Goal: Task Accomplishment & Management: Use online tool/utility

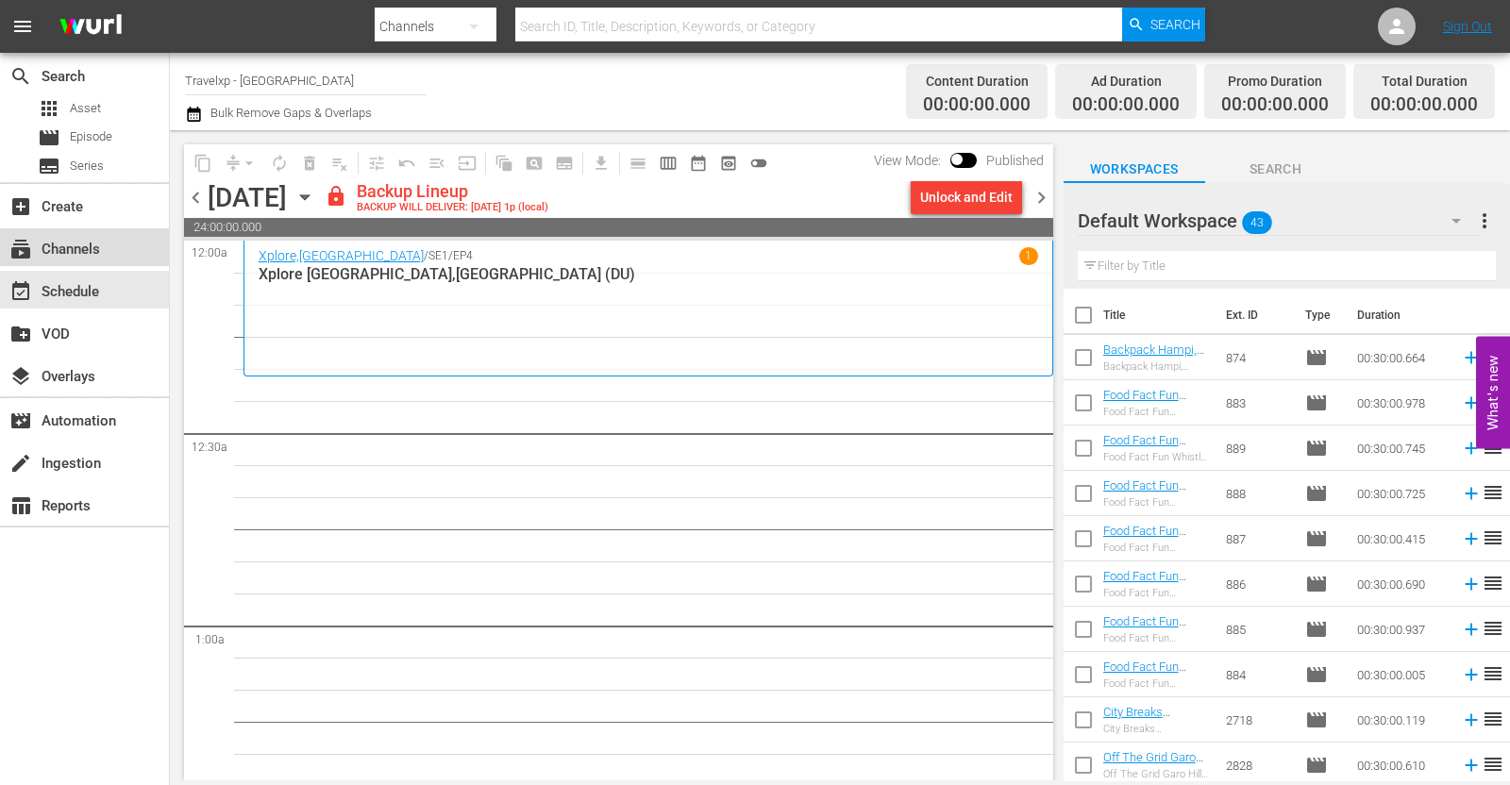
click at [91, 255] on div "subscriptions Channels" at bounding box center [53, 246] width 106 height 17
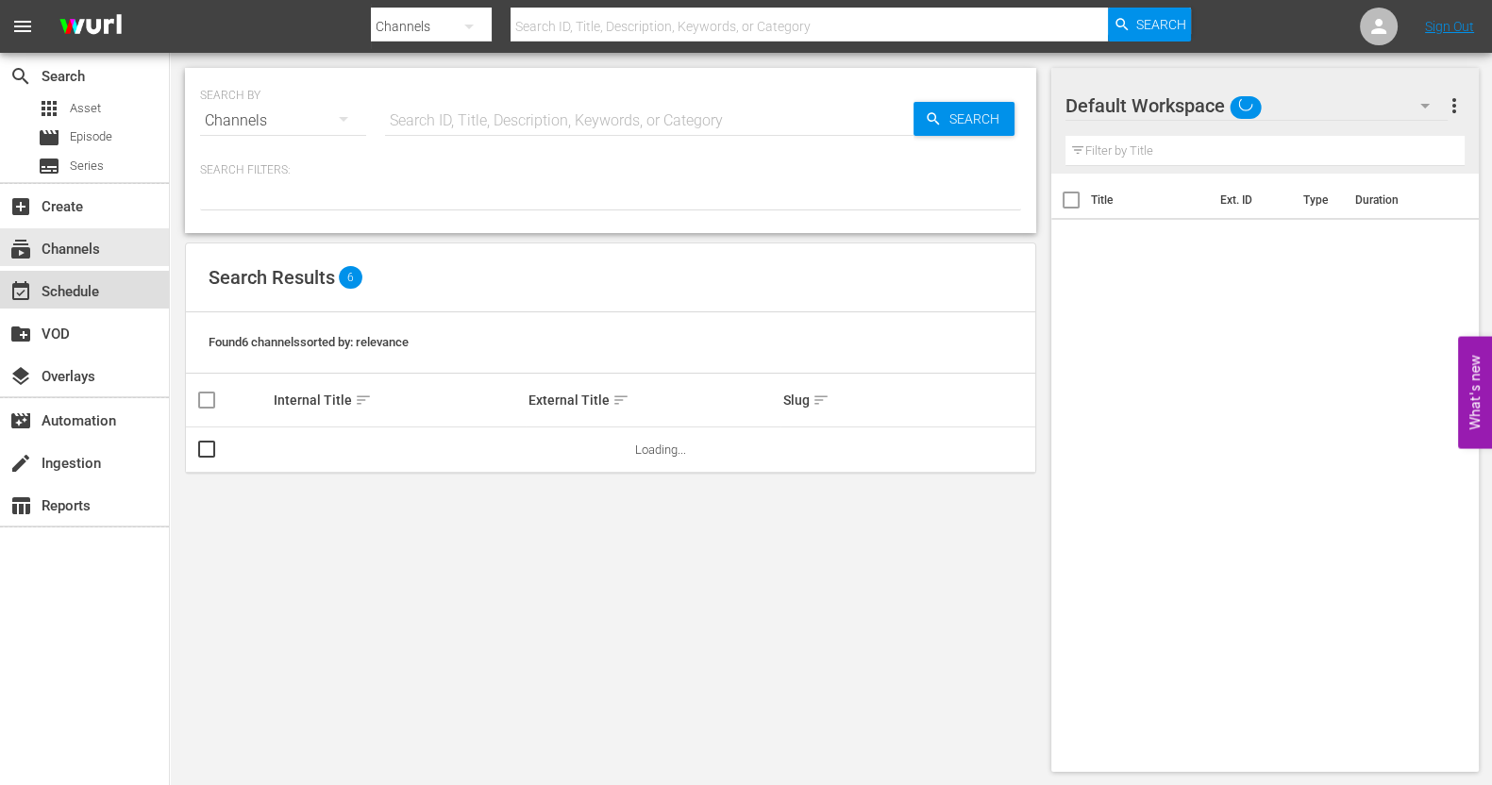
click at [94, 304] on div "event_available Schedule" at bounding box center [84, 290] width 169 height 38
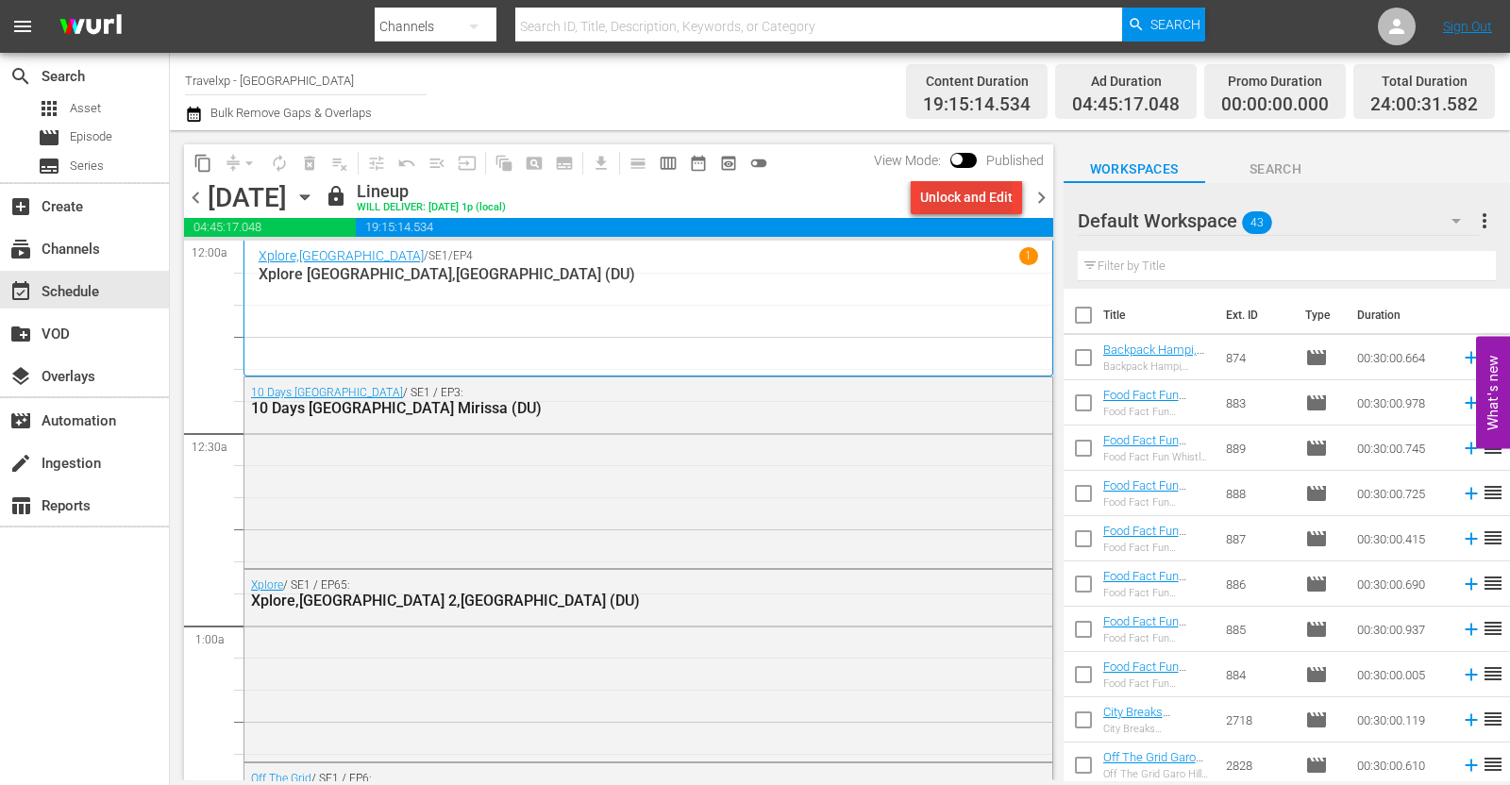
click at [955, 198] on div "Unlock and Edit" at bounding box center [966, 197] width 93 height 34
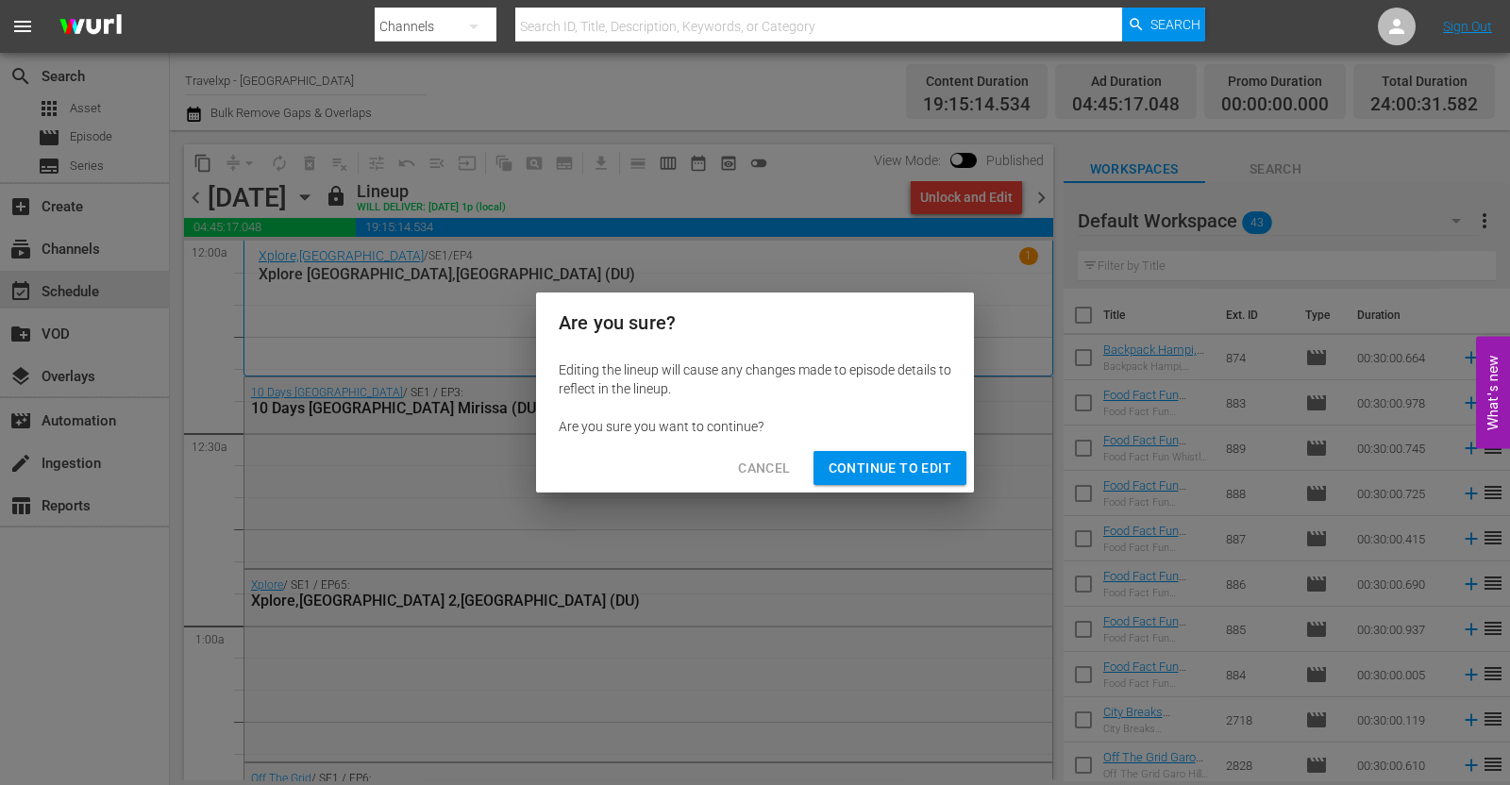
click at [939, 470] on span "Continue to Edit" at bounding box center [890, 469] width 123 height 24
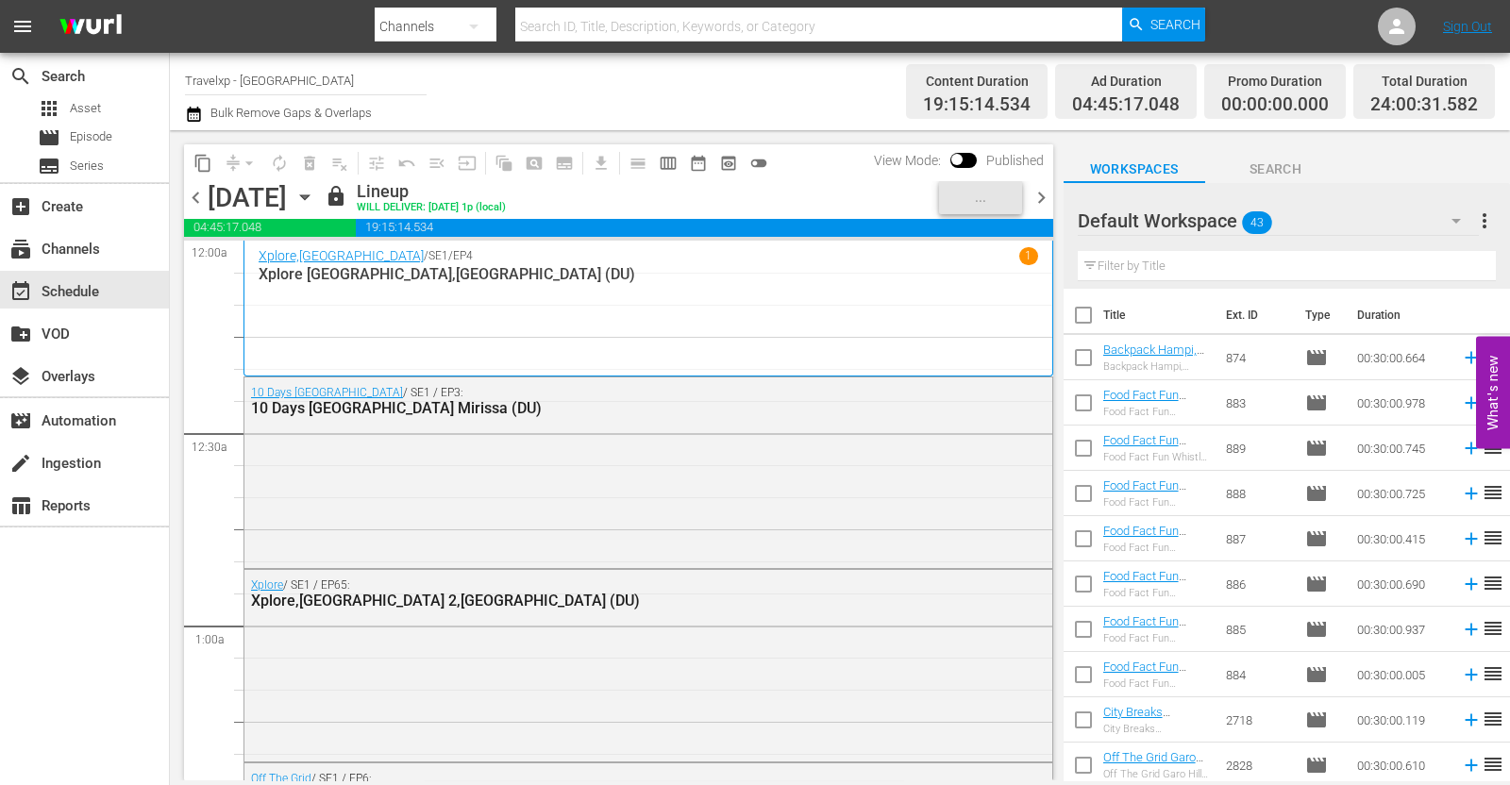
click at [1462, 210] on icon "button" at bounding box center [1456, 221] width 23 height 23
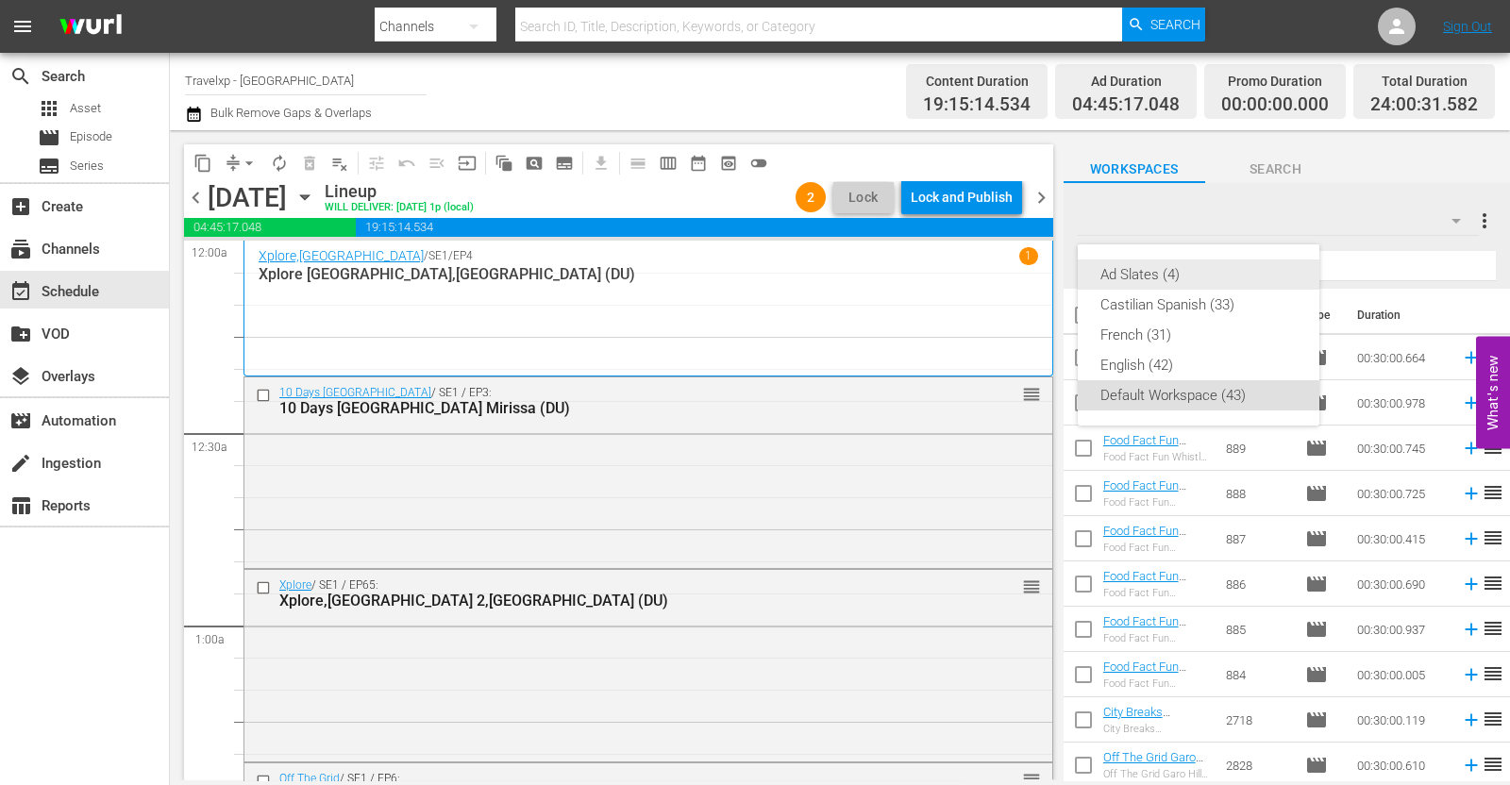
click at [1185, 266] on div "Ad Slates (4)" at bounding box center [1199, 275] width 196 height 30
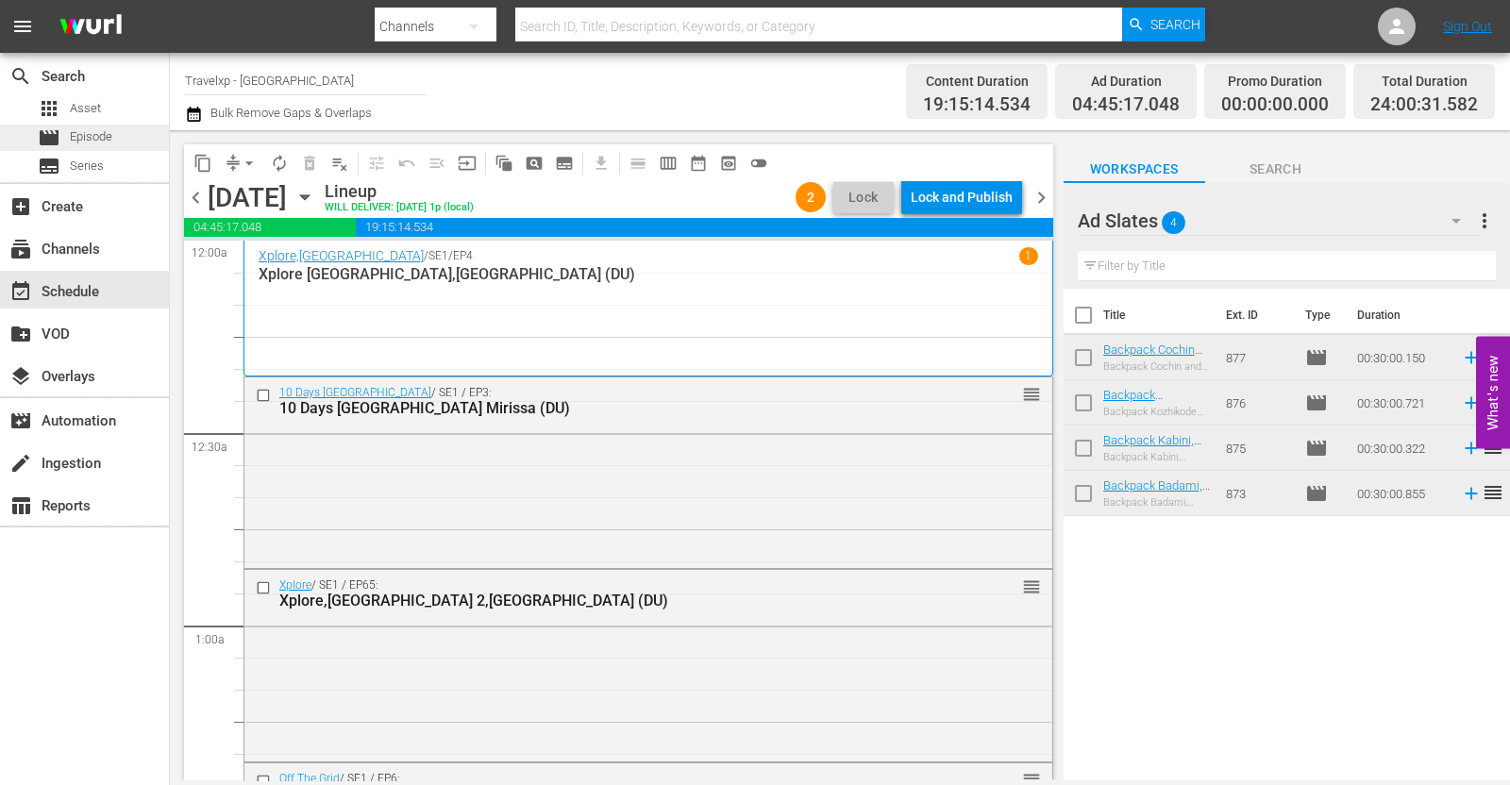
click at [71, 142] on span "Episode" at bounding box center [91, 136] width 42 height 19
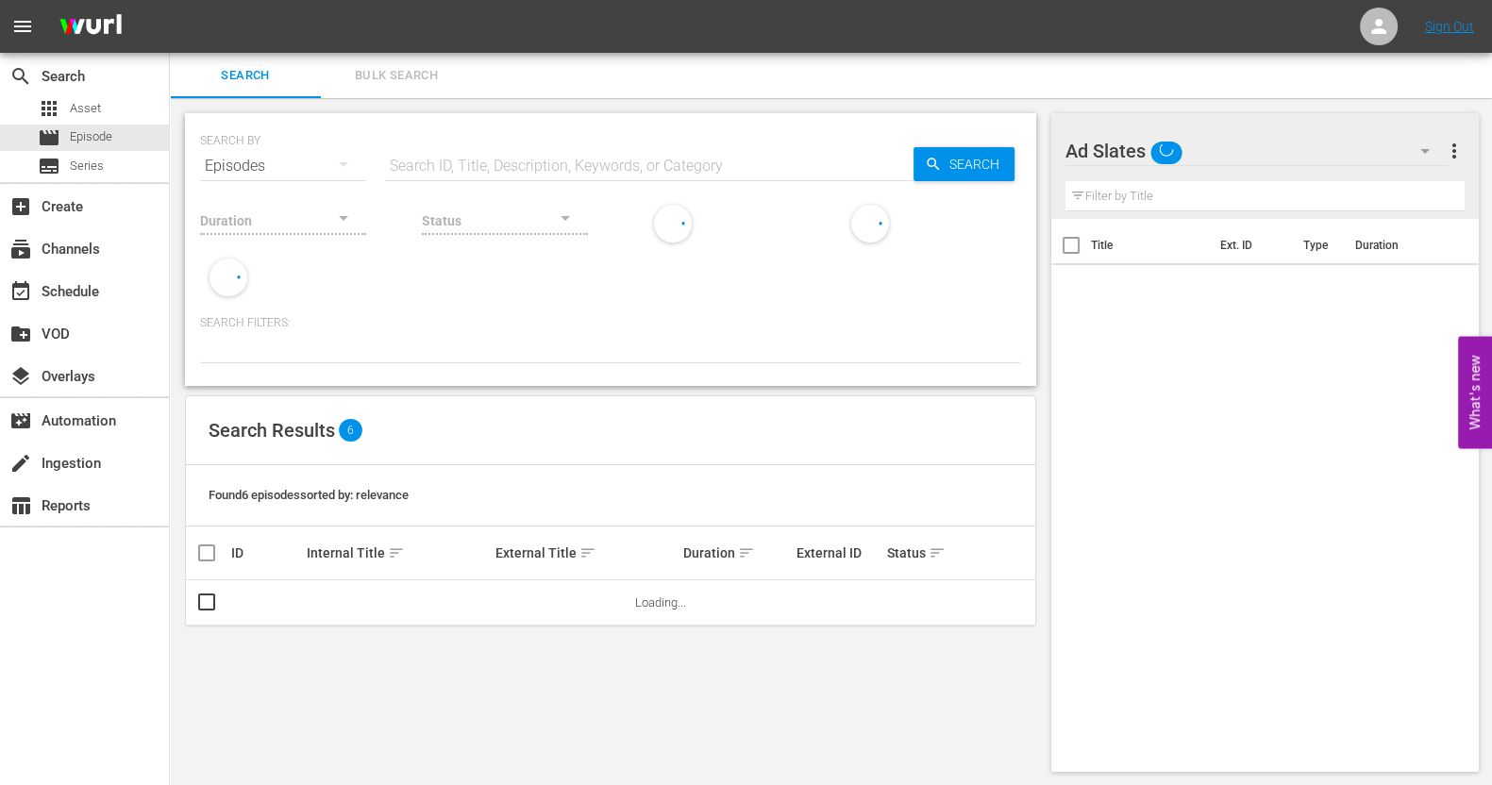
click at [529, 158] on input "text" at bounding box center [649, 165] width 529 height 45
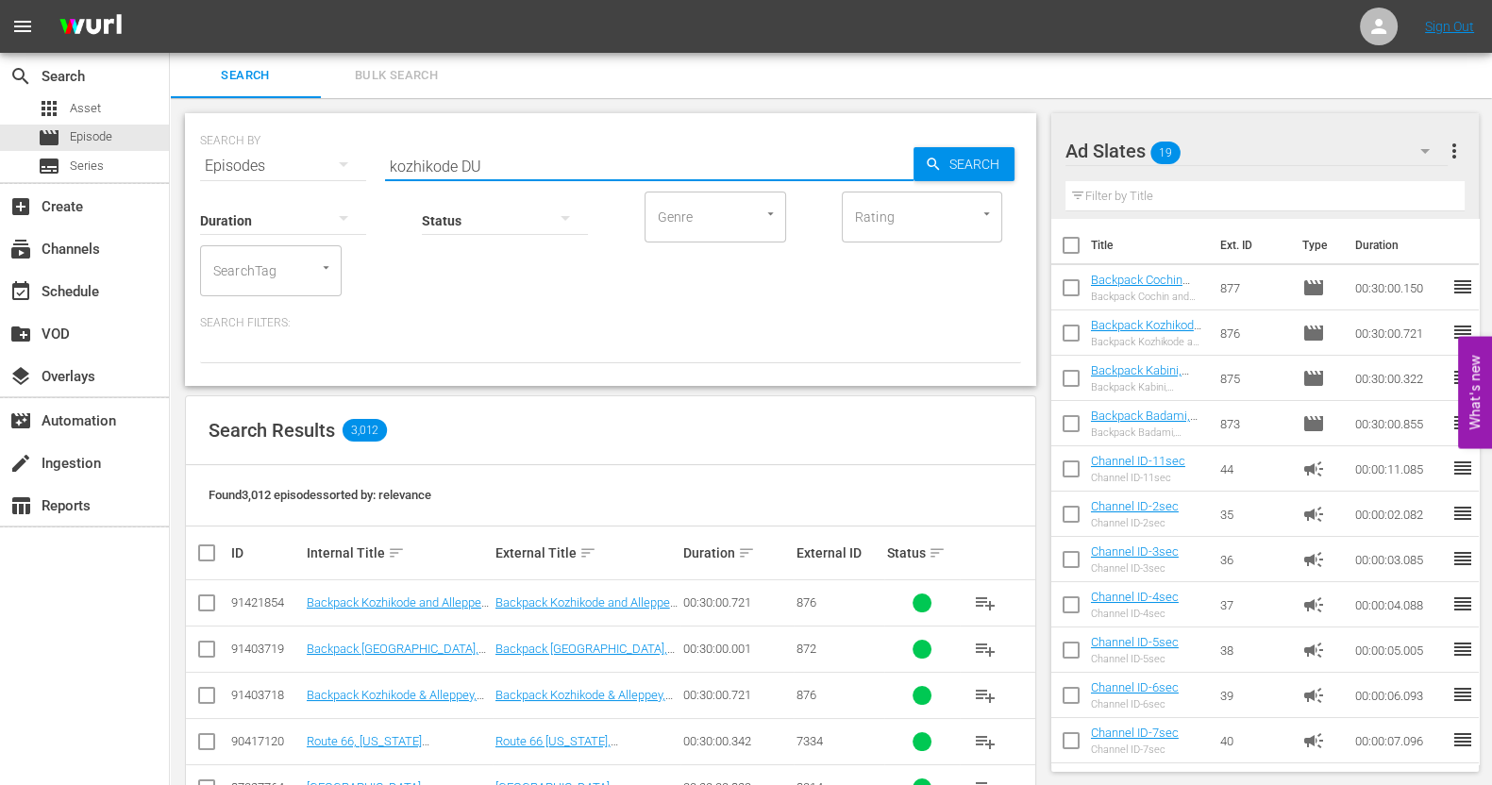
type input "kozhikode DU"
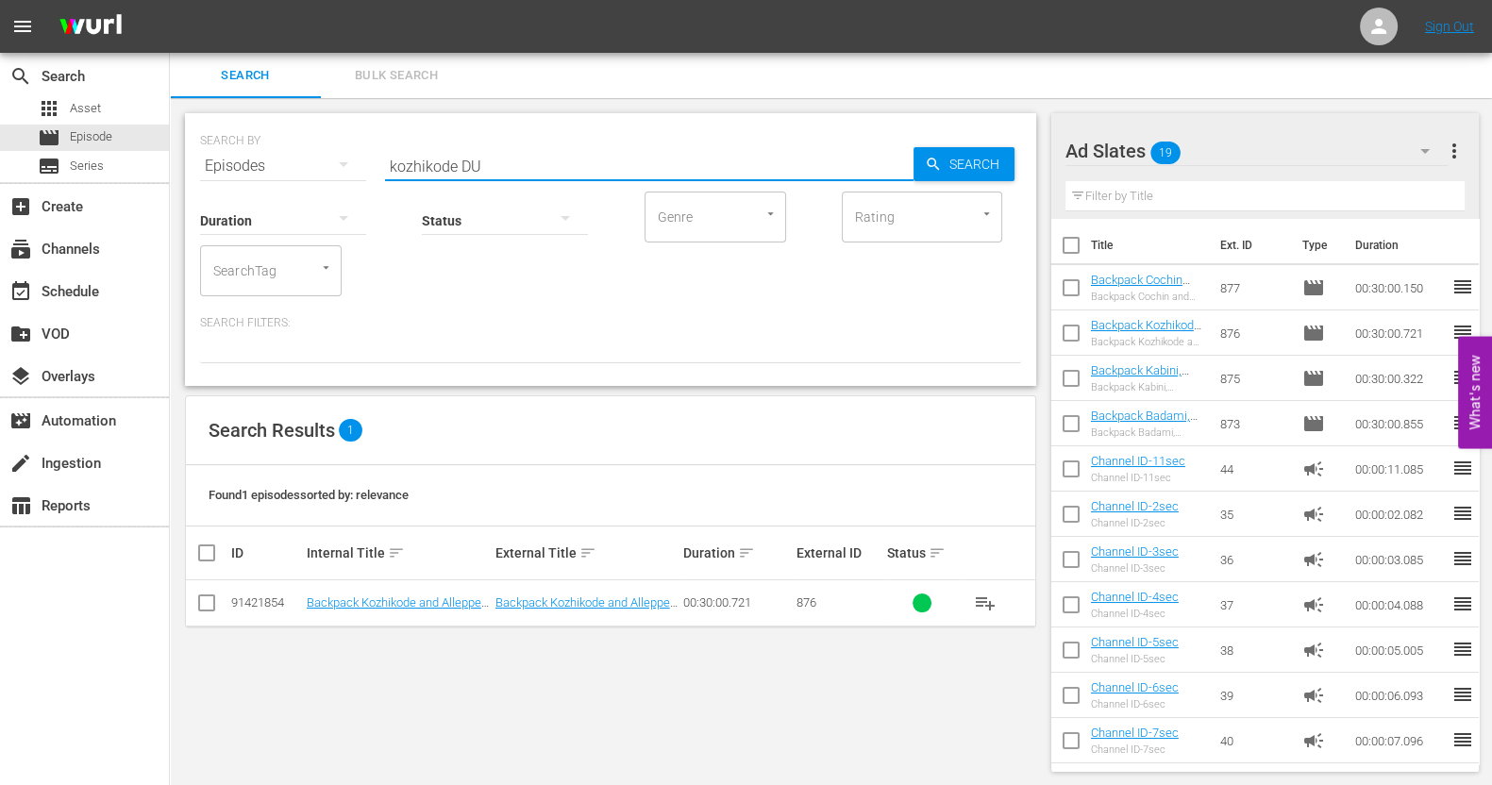
click at [209, 604] on input "checkbox" at bounding box center [206, 607] width 23 height 23
checkbox input "true"
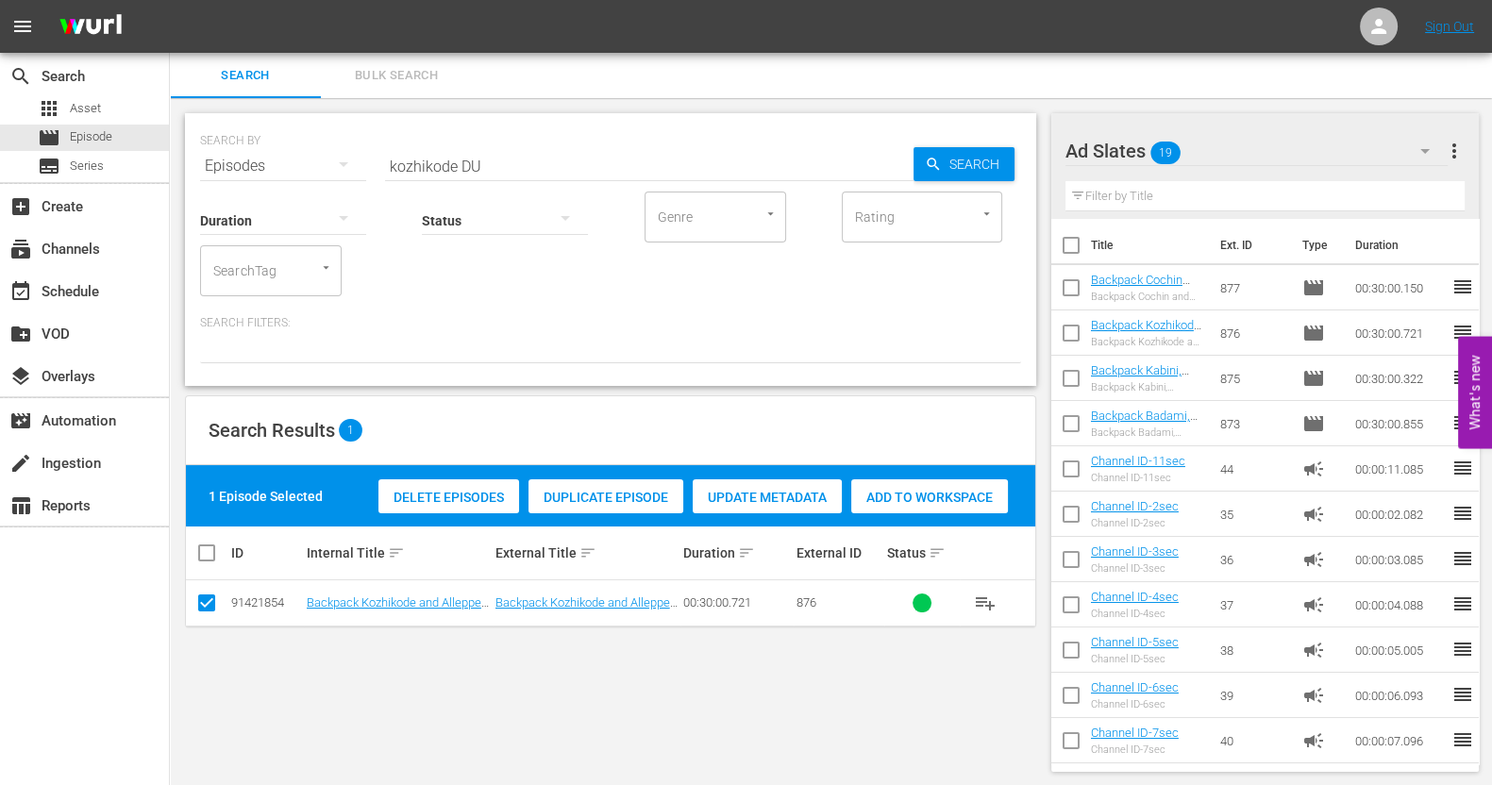
click at [967, 500] on span "Add to Workspace" at bounding box center [929, 497] width 157 height 15
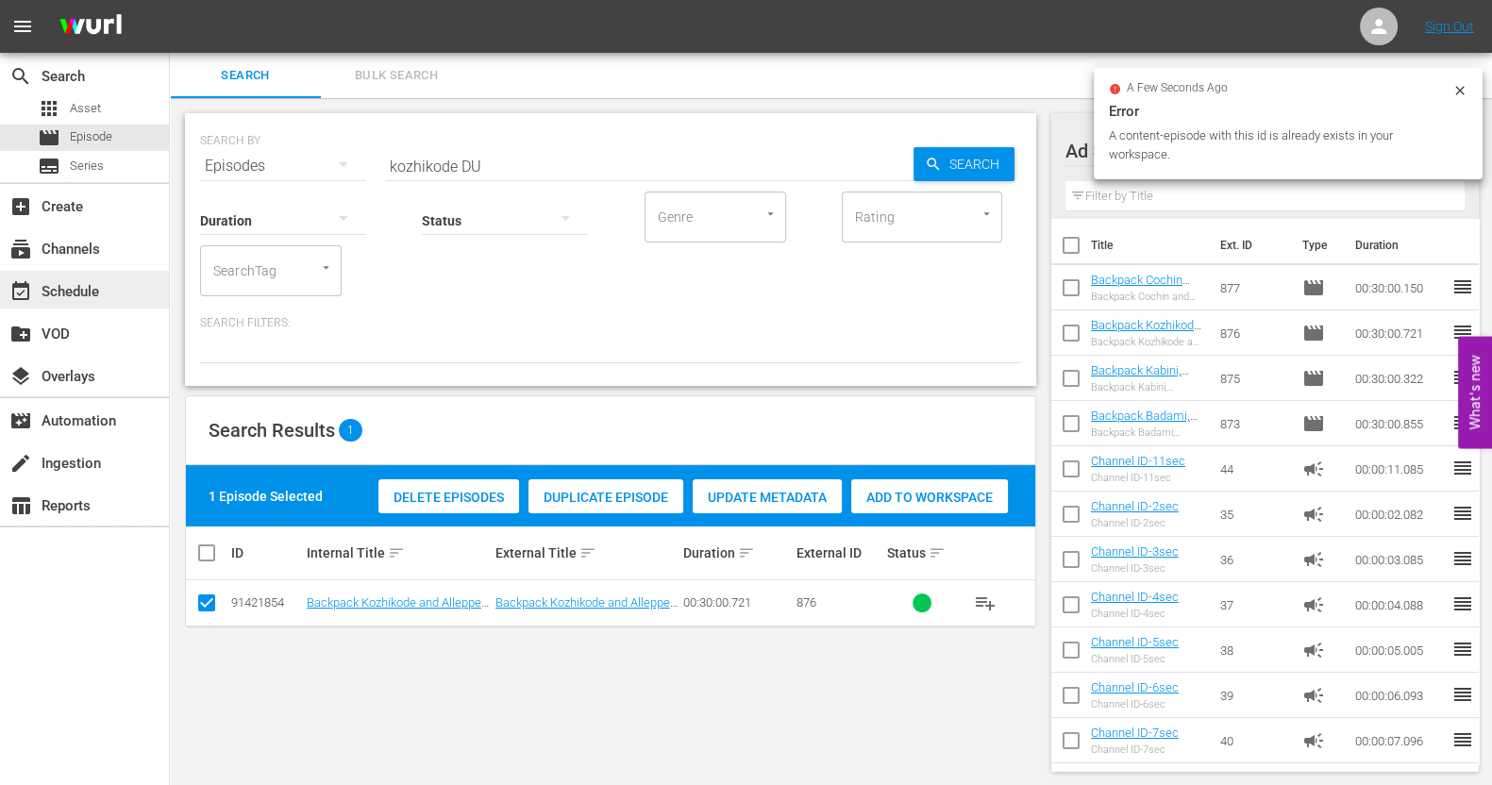
click at [90, 285] on div "event_available Schedule" at bounding box center [53, 288] width 106 height 17
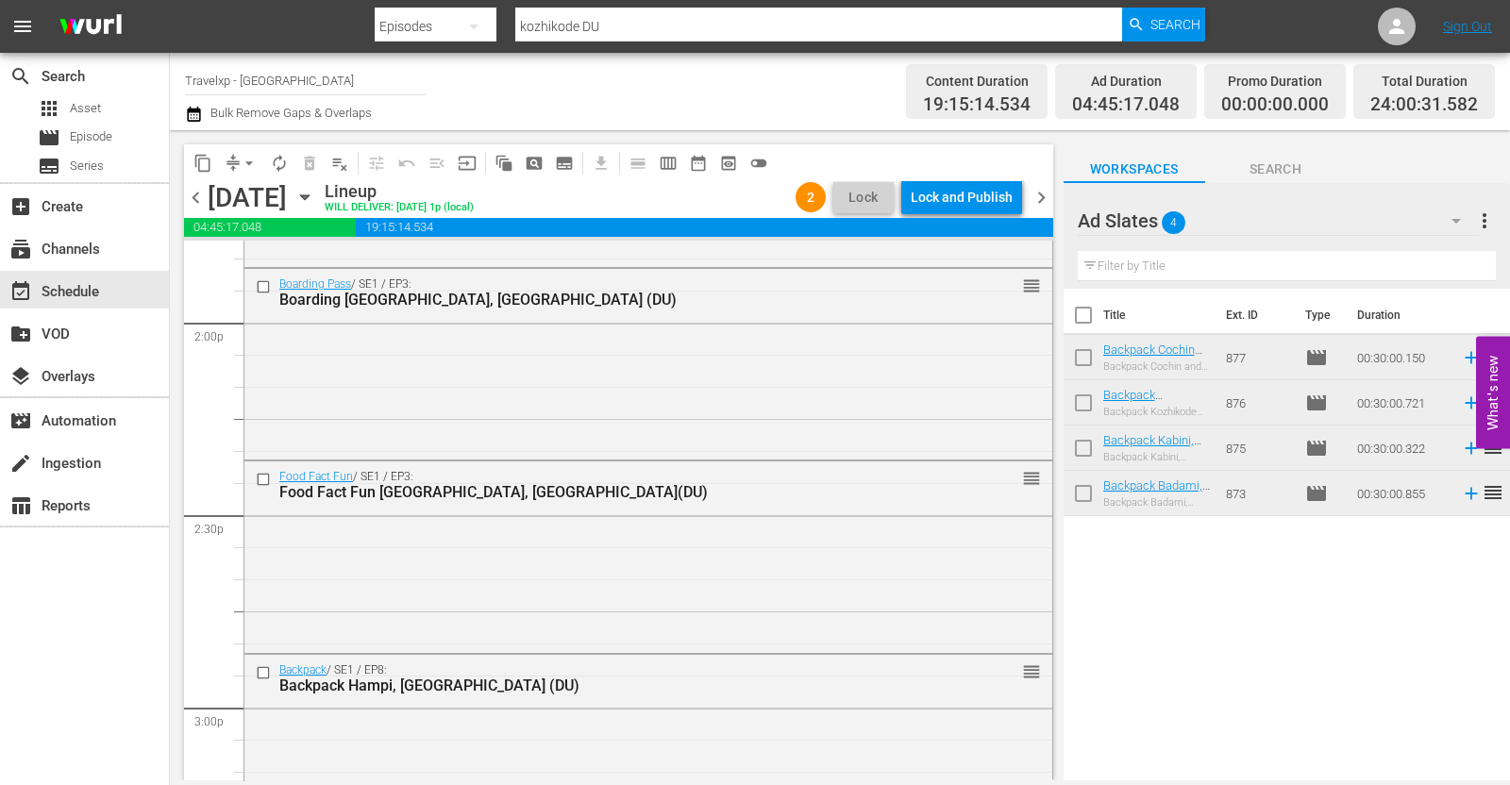
scroll to position [5428, 0]
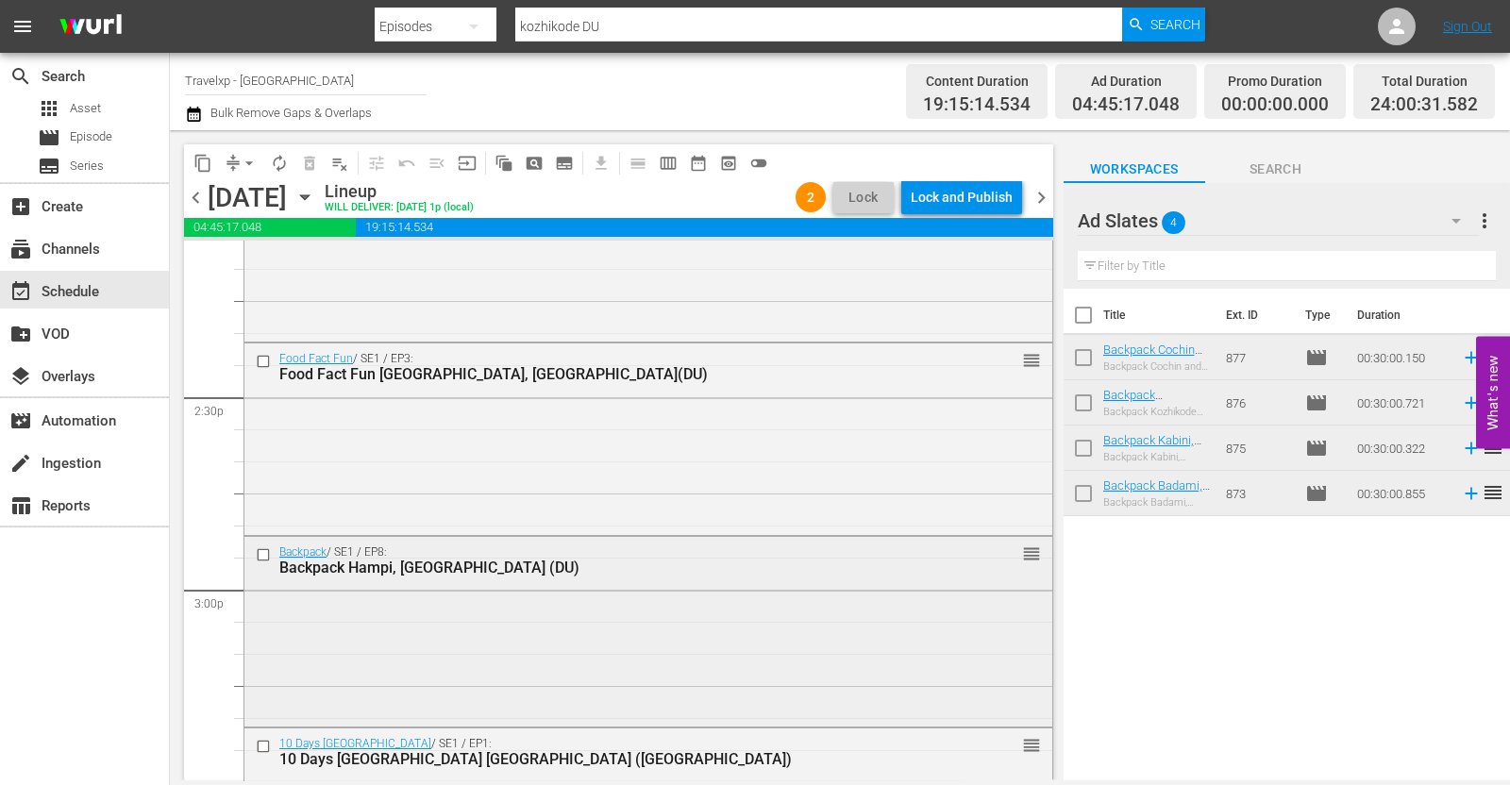
click at [720, 559] on div "Backpack Hampi, [GEOGRAPHIC_DATA] (DU)" at bounding box center [614, 568] width 670 height 18
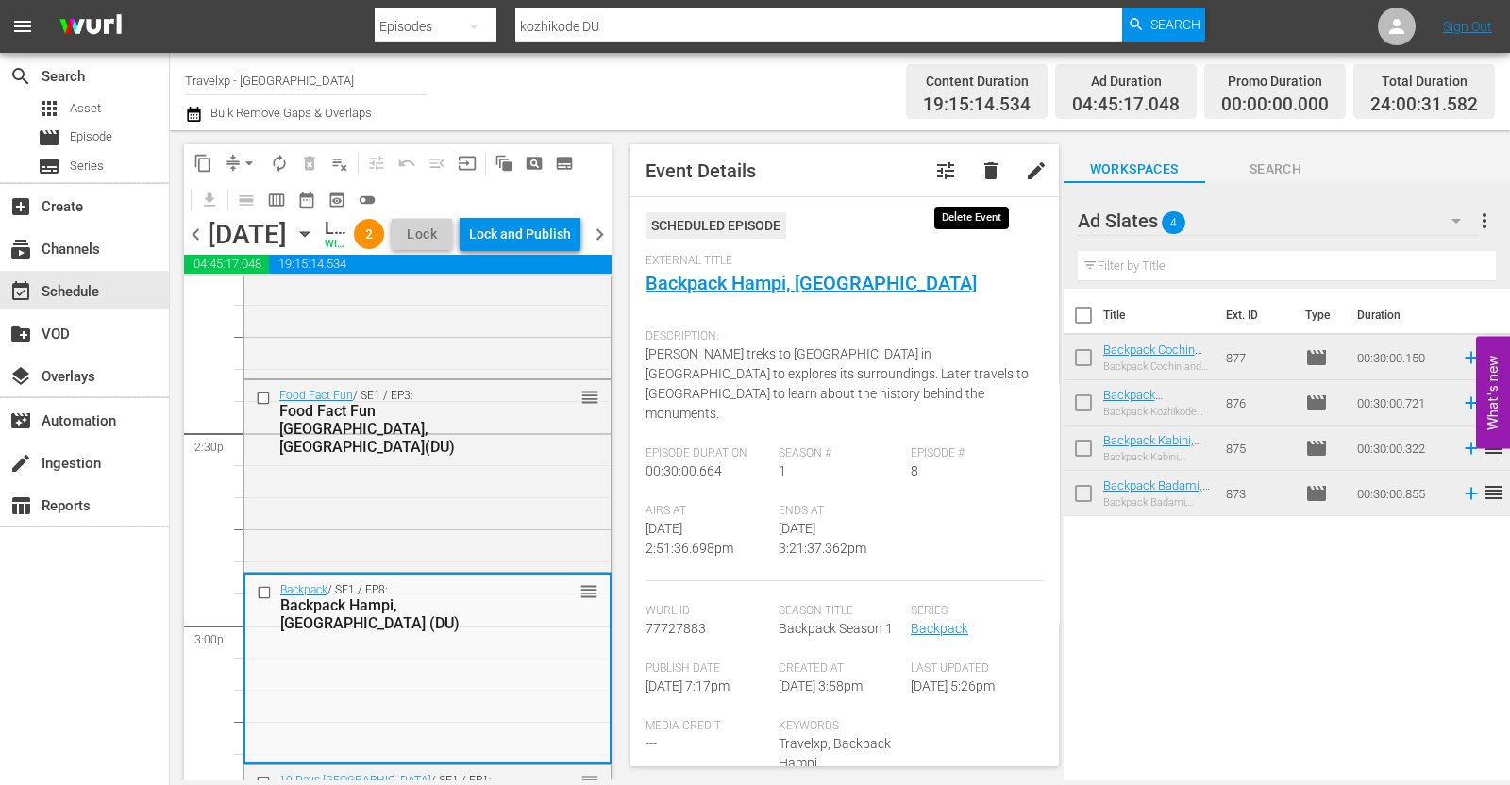
click at [980, 173] on span "delete" at bounding box center [991, 171] width 23 height 23
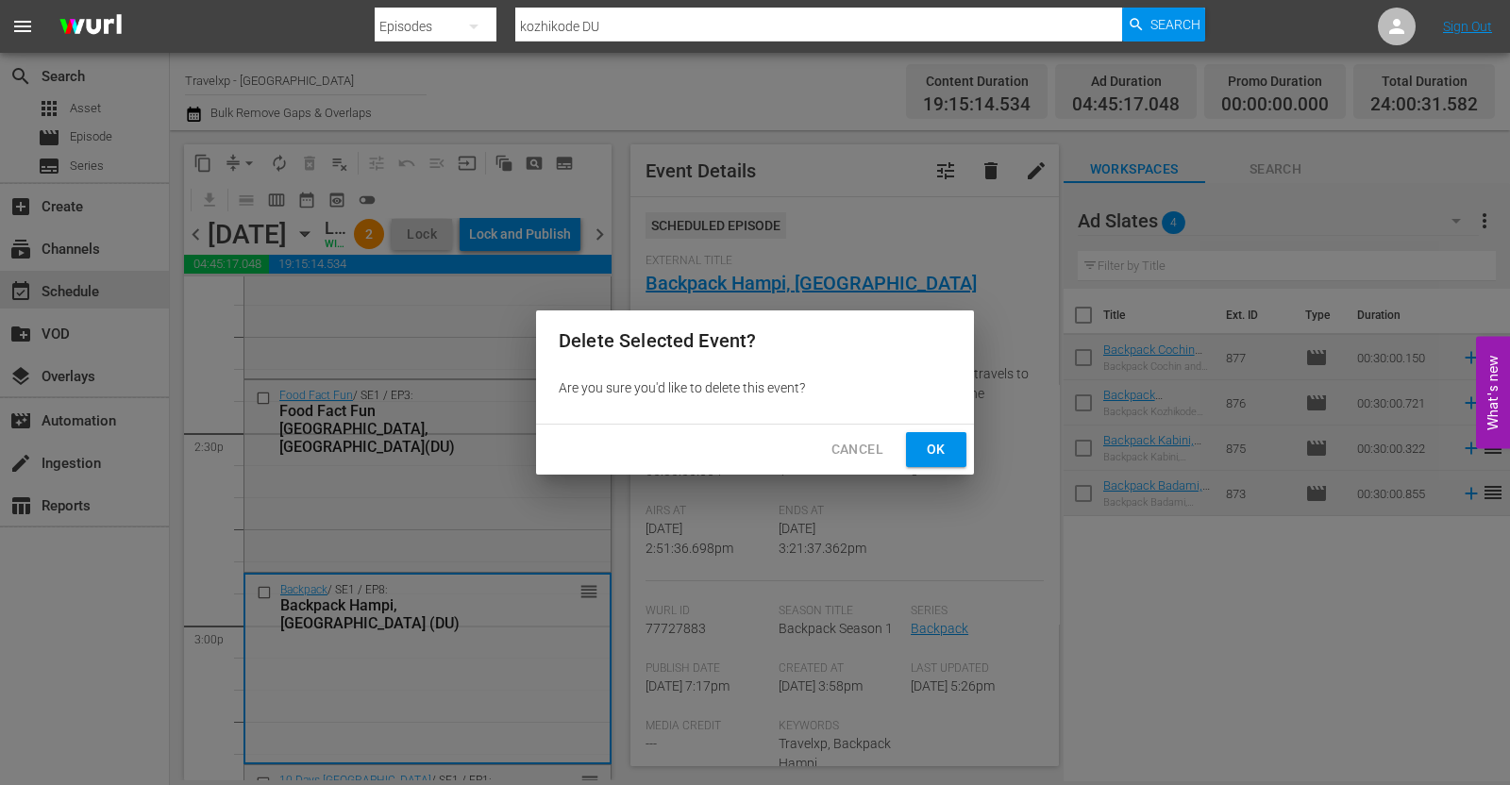
click at [939, 443] on span "Ok" at bounding box center [936, 450] width 30 height 24
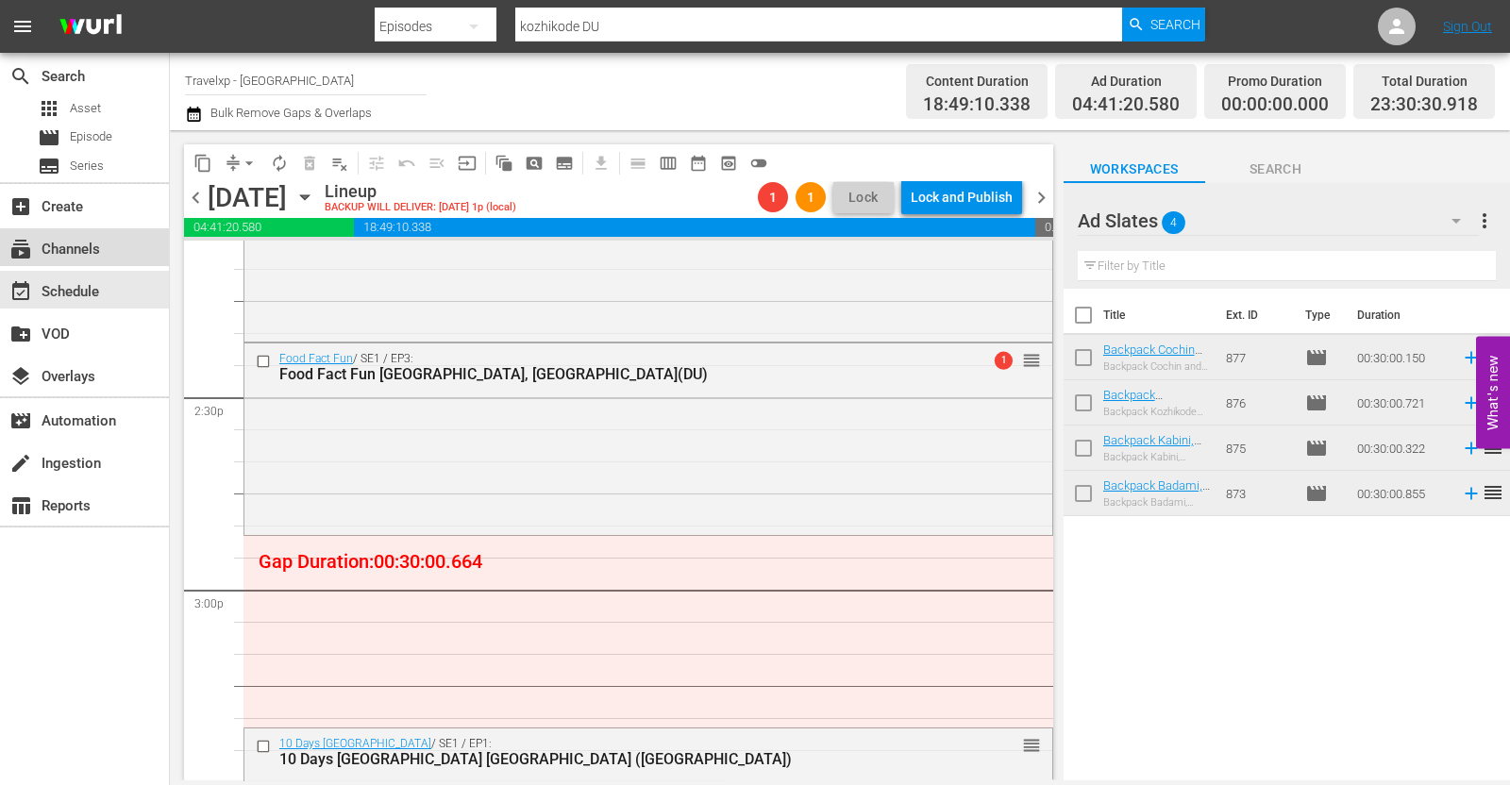
click at [131, 245] on div "subscriptions Channels" at bounding box center [84, 247] width 169 height 38
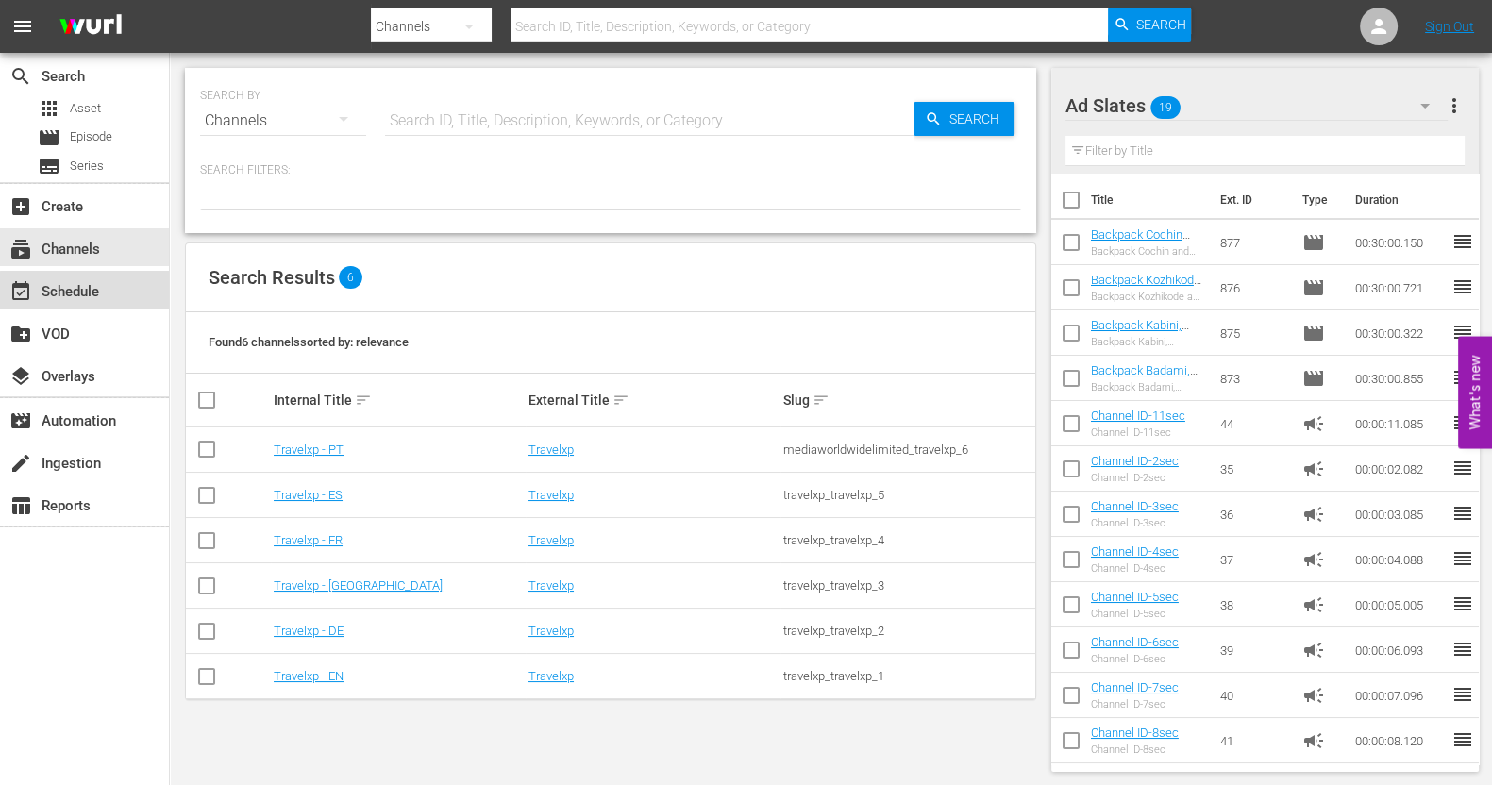
click at [94, 297] on div "event_available Schedule" at bounding box center [53, 288] width 106 height 17
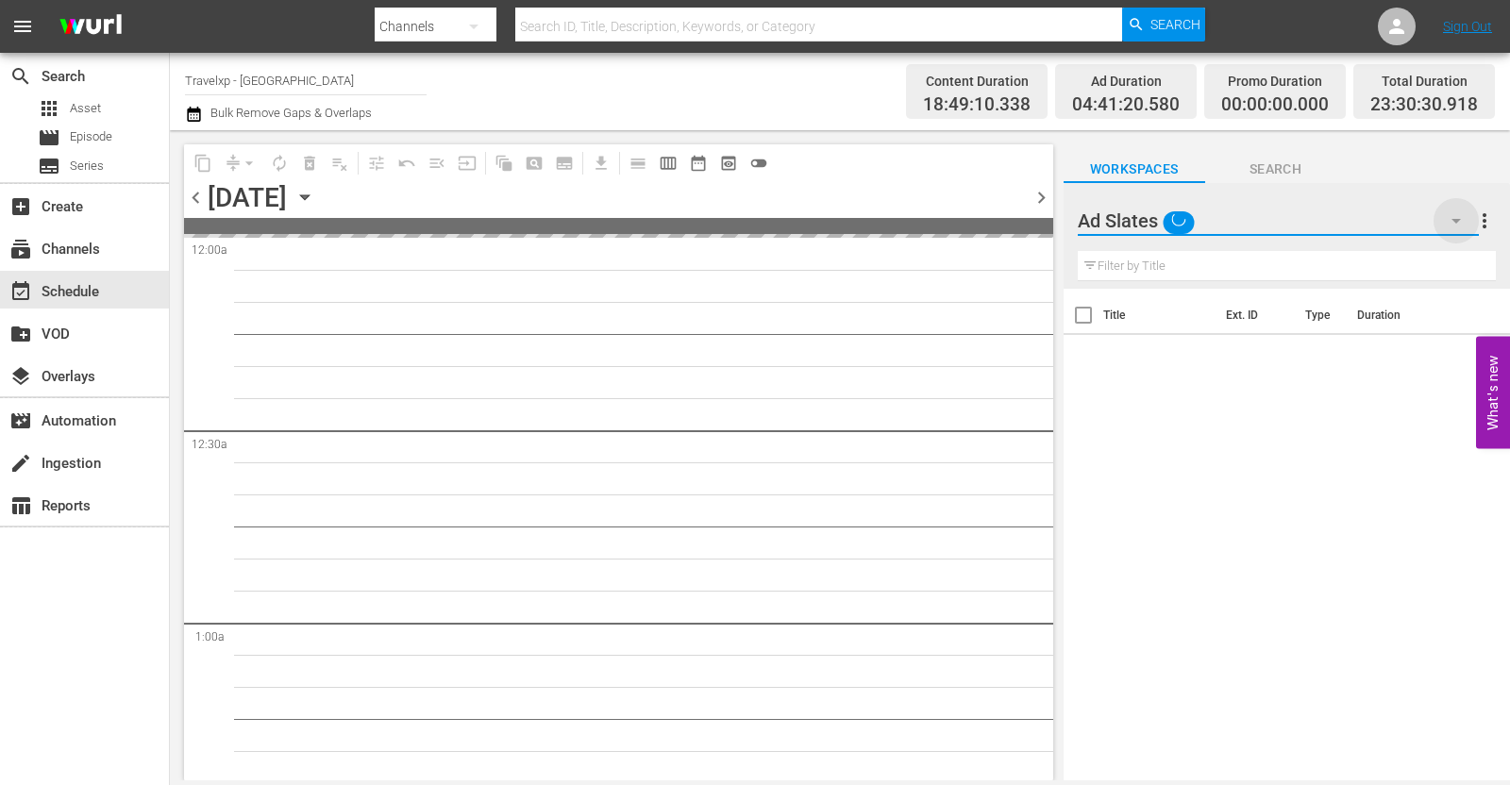
click at [1451, 219] on icon "button" at bounding box center [1456, 221] width 23 height 23
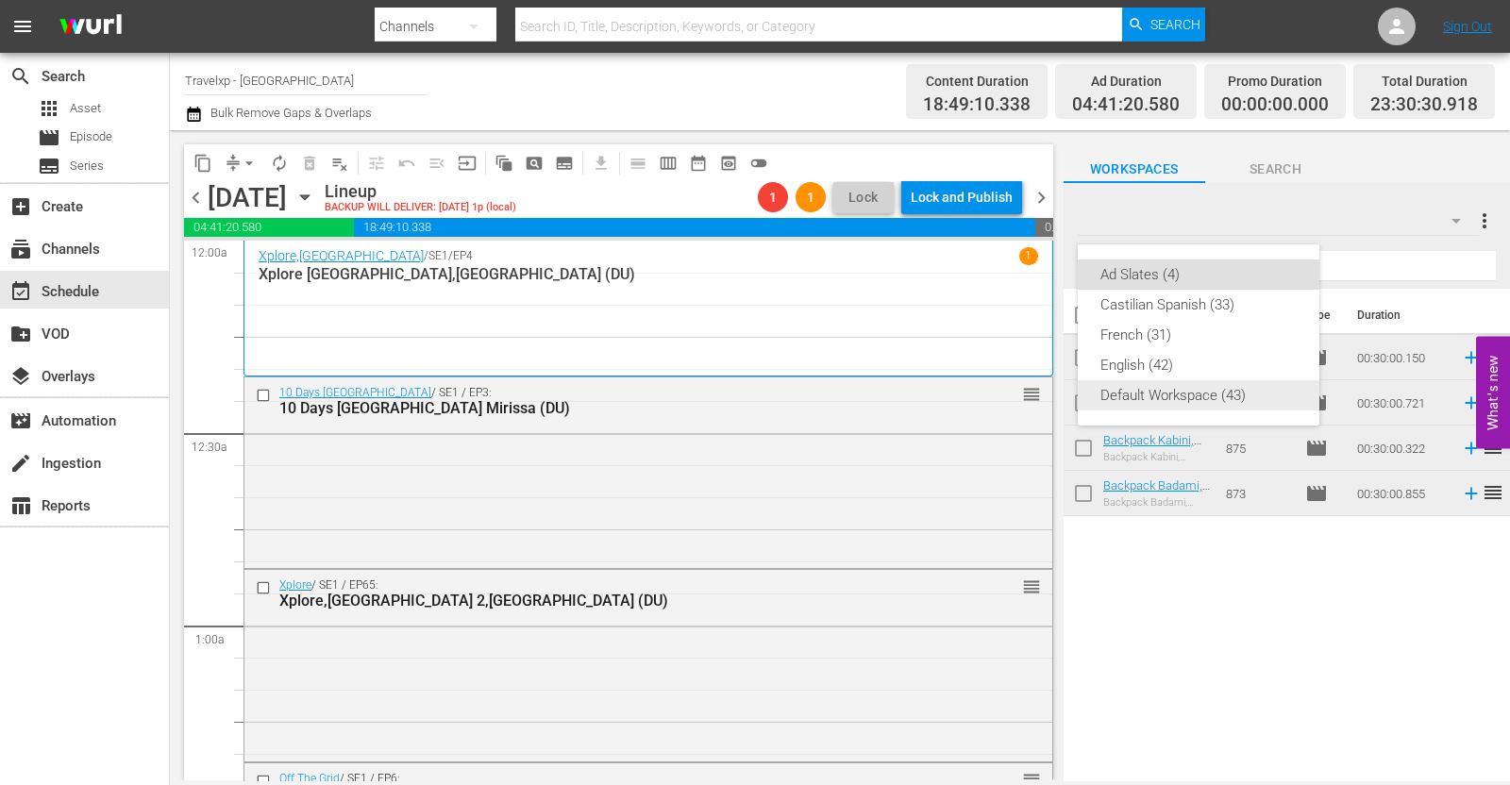
click at [1238, 393] on div "Default Workspace (43)" at bounding box center [1199, 395] width 196 height 30
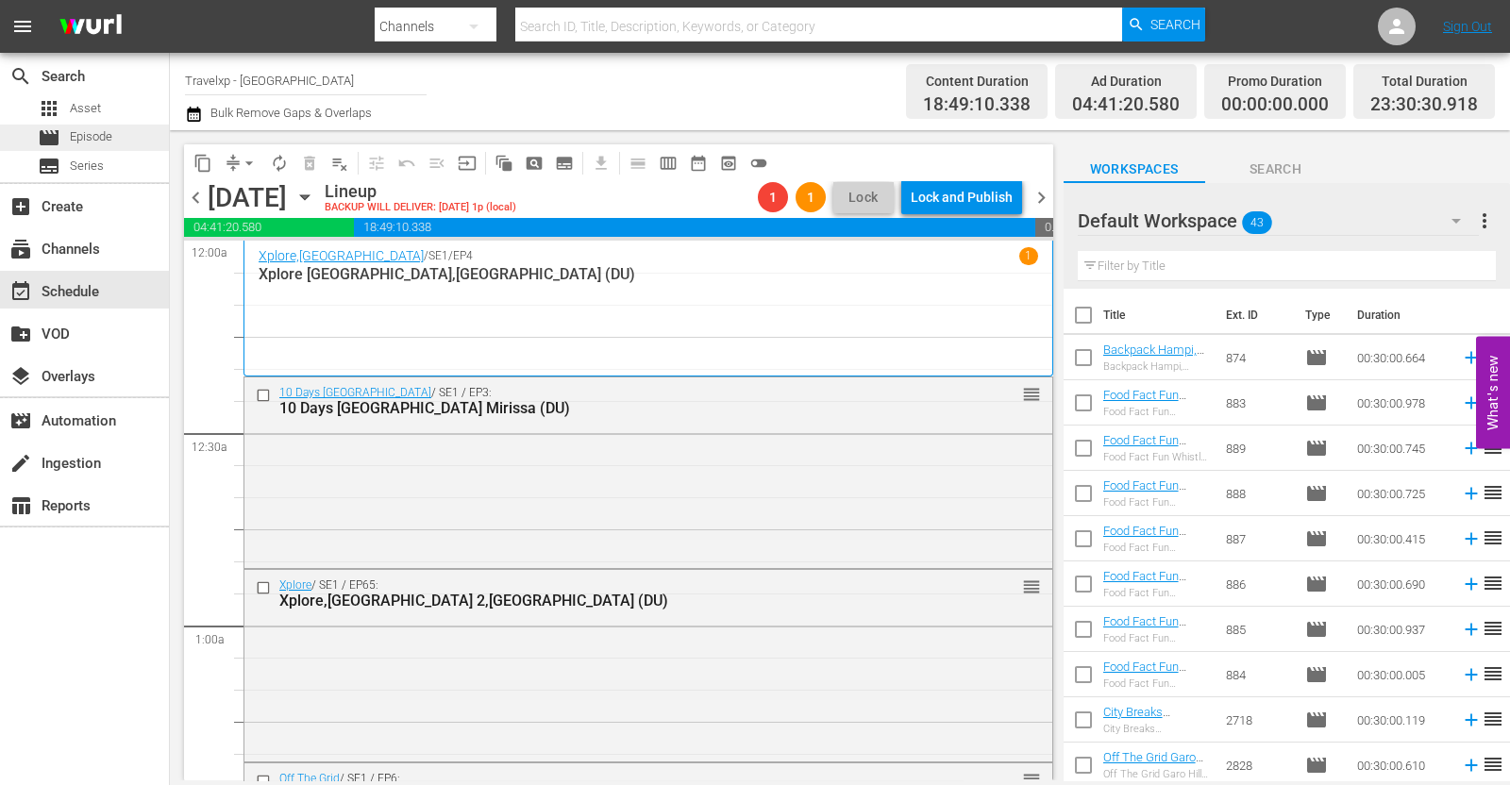
click at [113, 145] on div "movie Episode" at bounding box center [84, 138] width 169 height 26
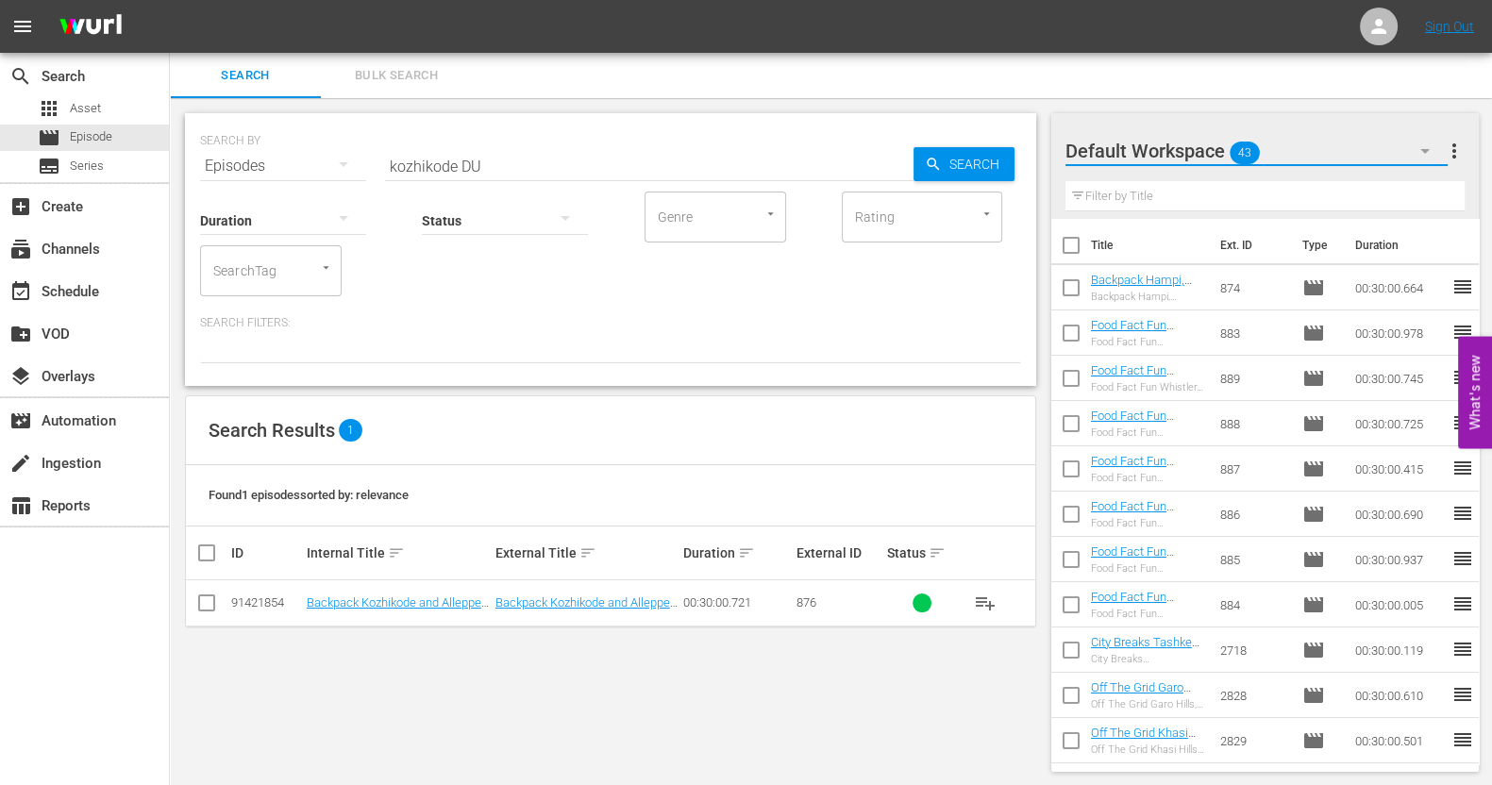
click at [1426, 144] on icon "button" at bounding box center [1425, 151] width 23 height 23
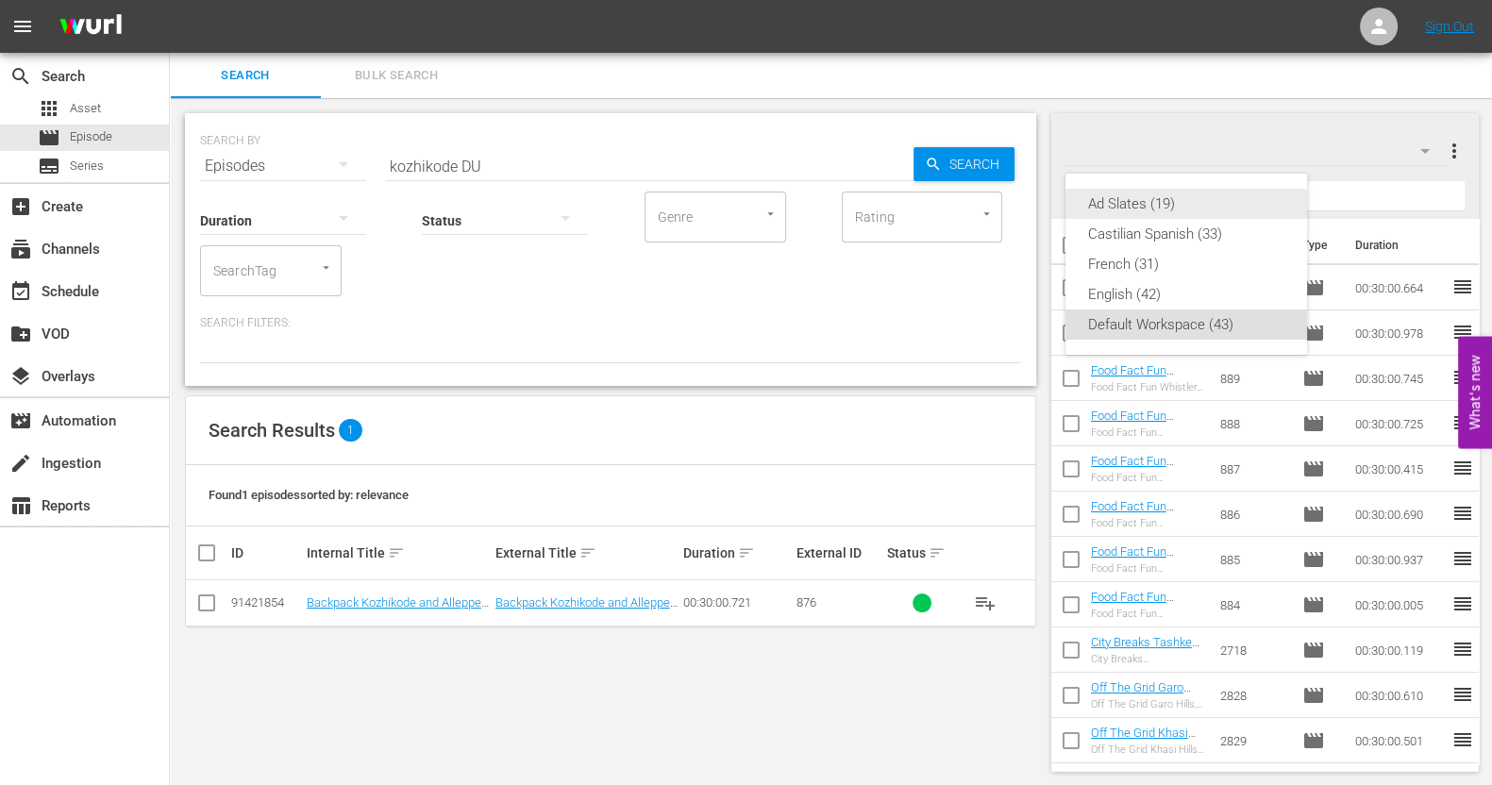
click at [1157, 199] on div "Ad Slates (19)" at bounding box center [1186, 204] width 196 height 30
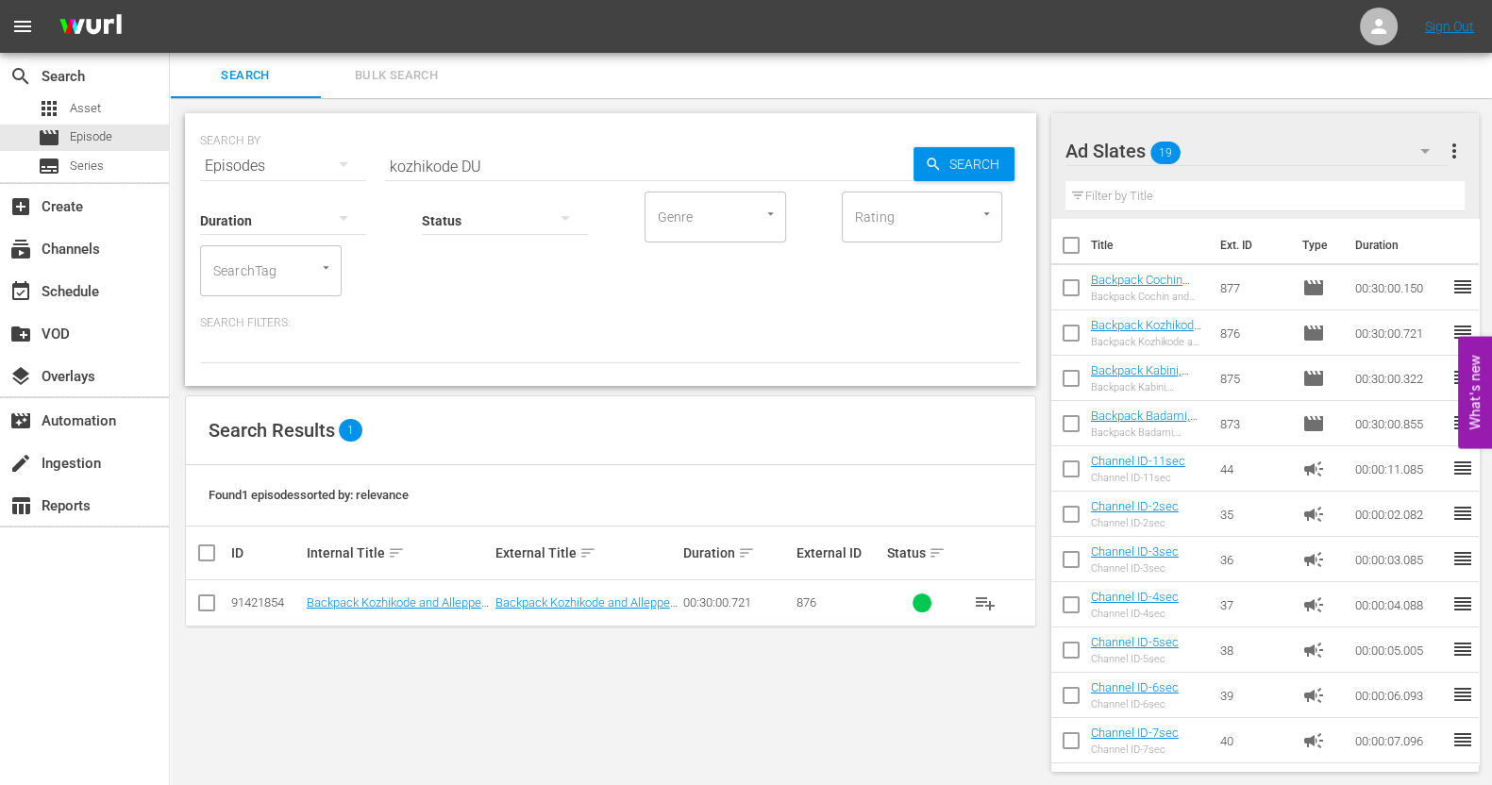
click at [205, 609] on input "checkbox" at bounding box center [206, 607] width 23 height 23
checkbox input "true"
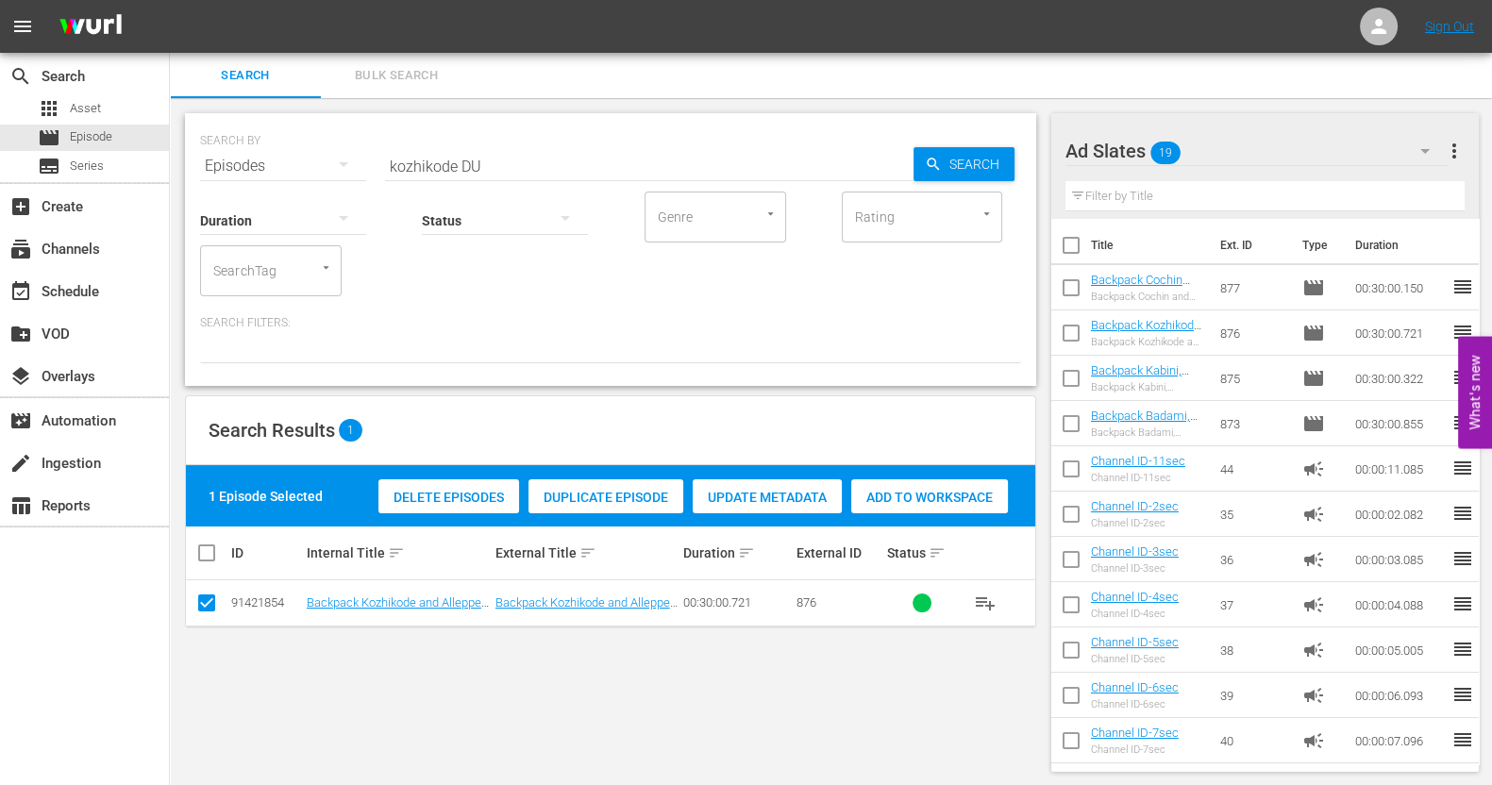
click at [925, 492] on span "Add to Workspace" at bounding box center [929, 497] width 157 height 15
click at [82, 297] on div "event_available Schedule" at bounding box center [53, 288] width 106 height 17
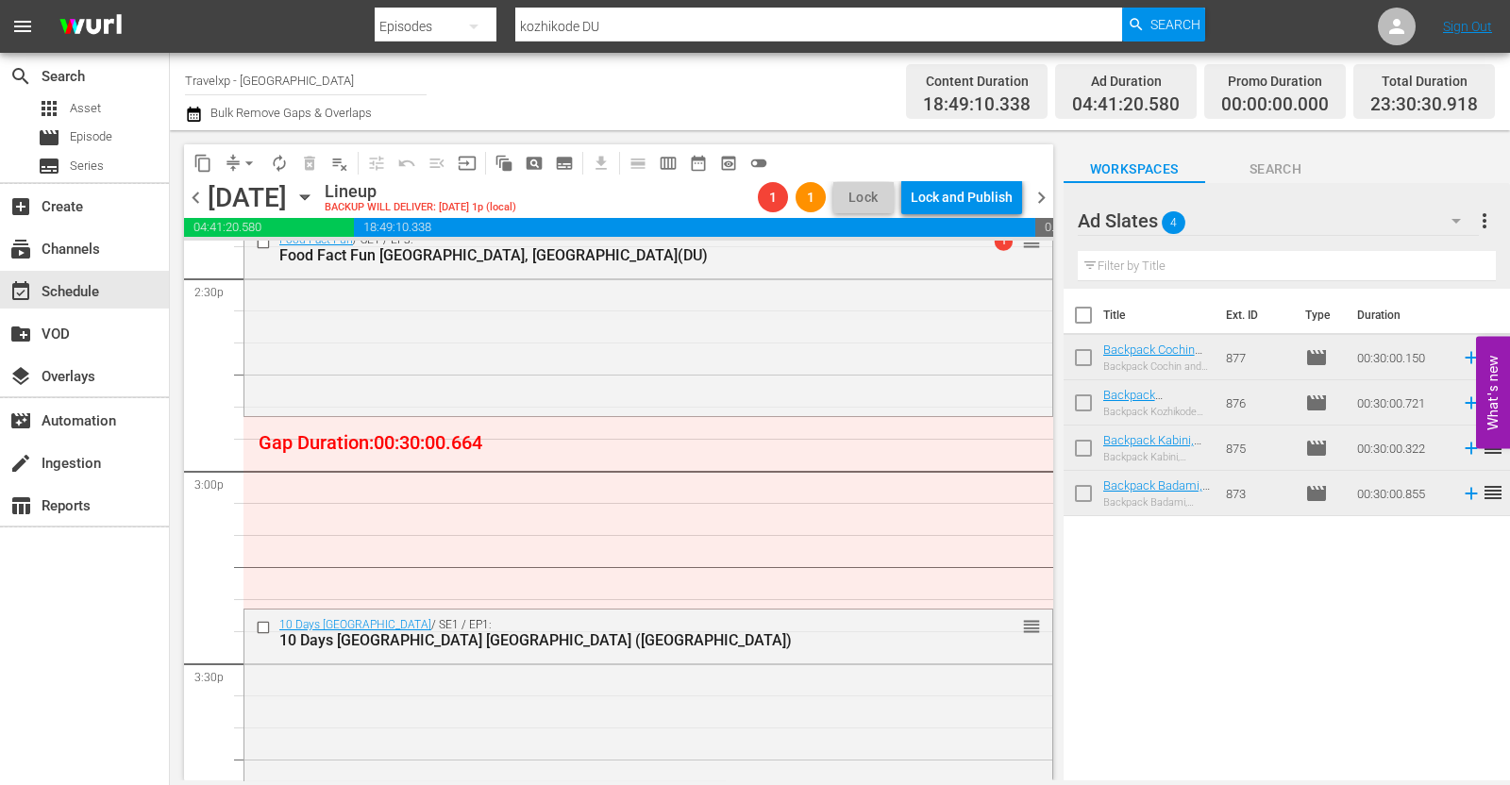
scroll to position [5546, 0]
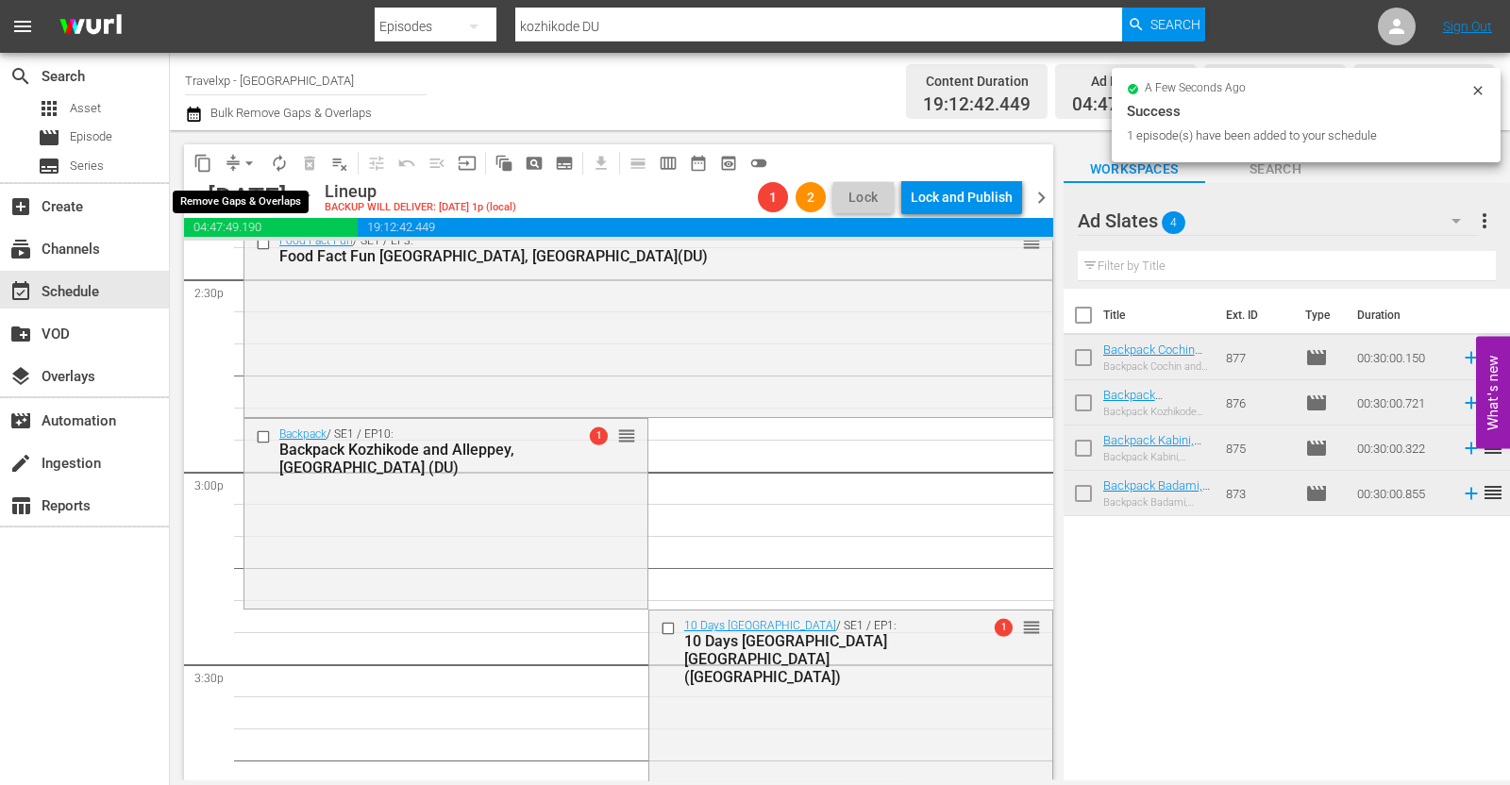
click at [247, 162] on span "arrow_drop_down" at bounding box center [249, 163] width 19 height 19
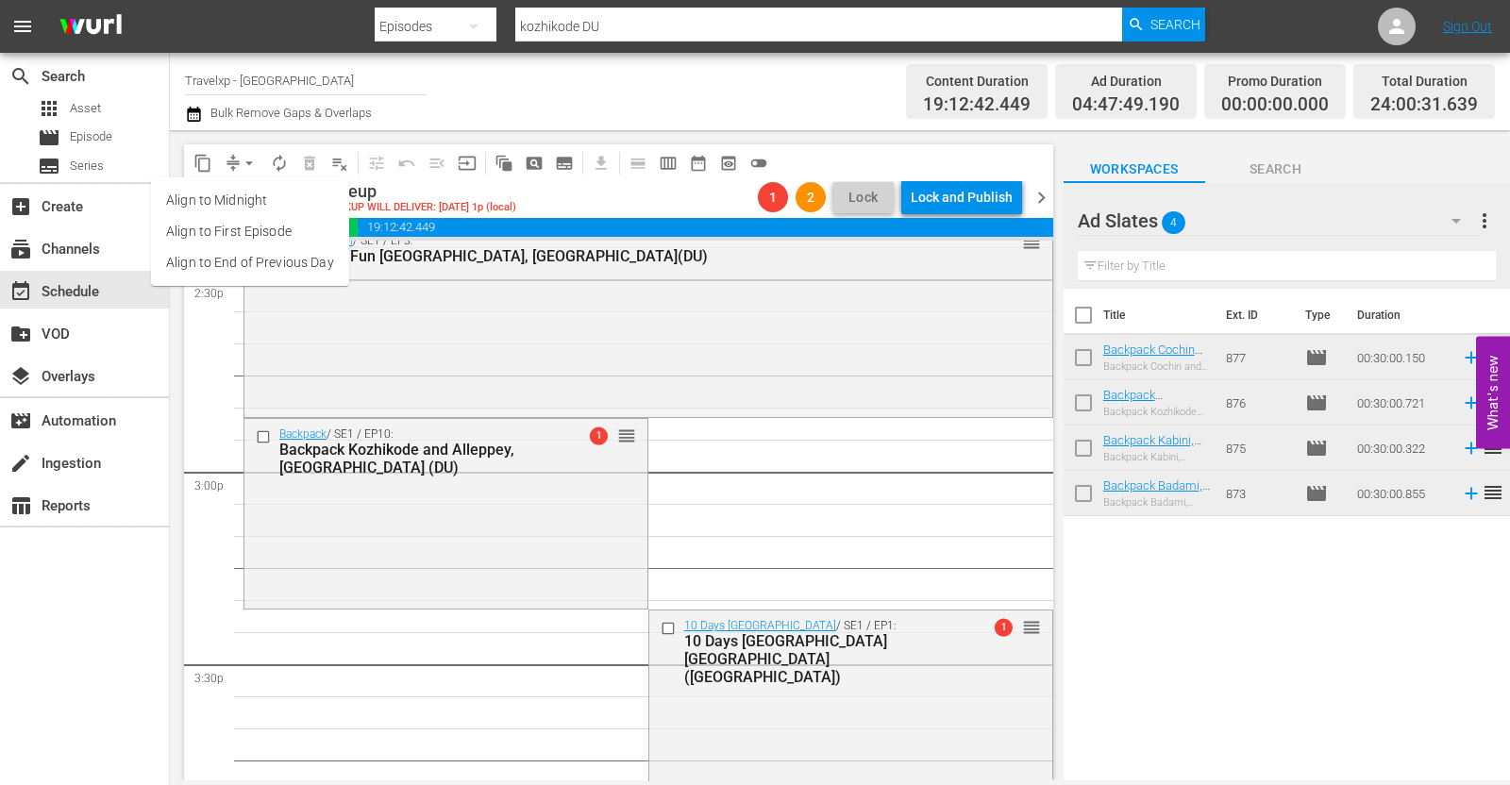
click at [240, 273] on li "Align to End of Previous Day" at bounding box center [250, 262] width 198 height 31
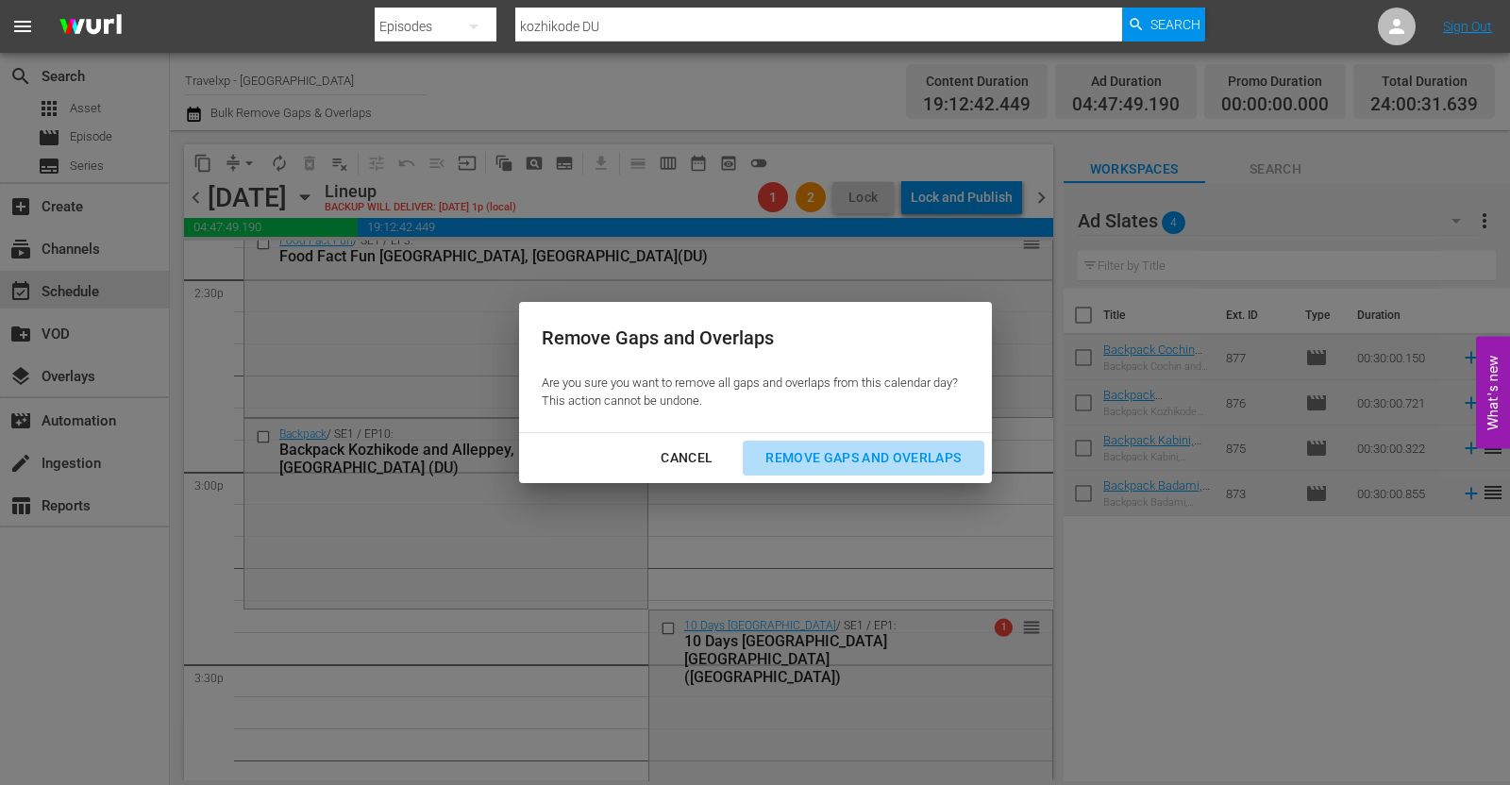
click at [885, 460] on div "Remove Gaps and Overlaps" at bounding box center [863, 458] width 226 height 24
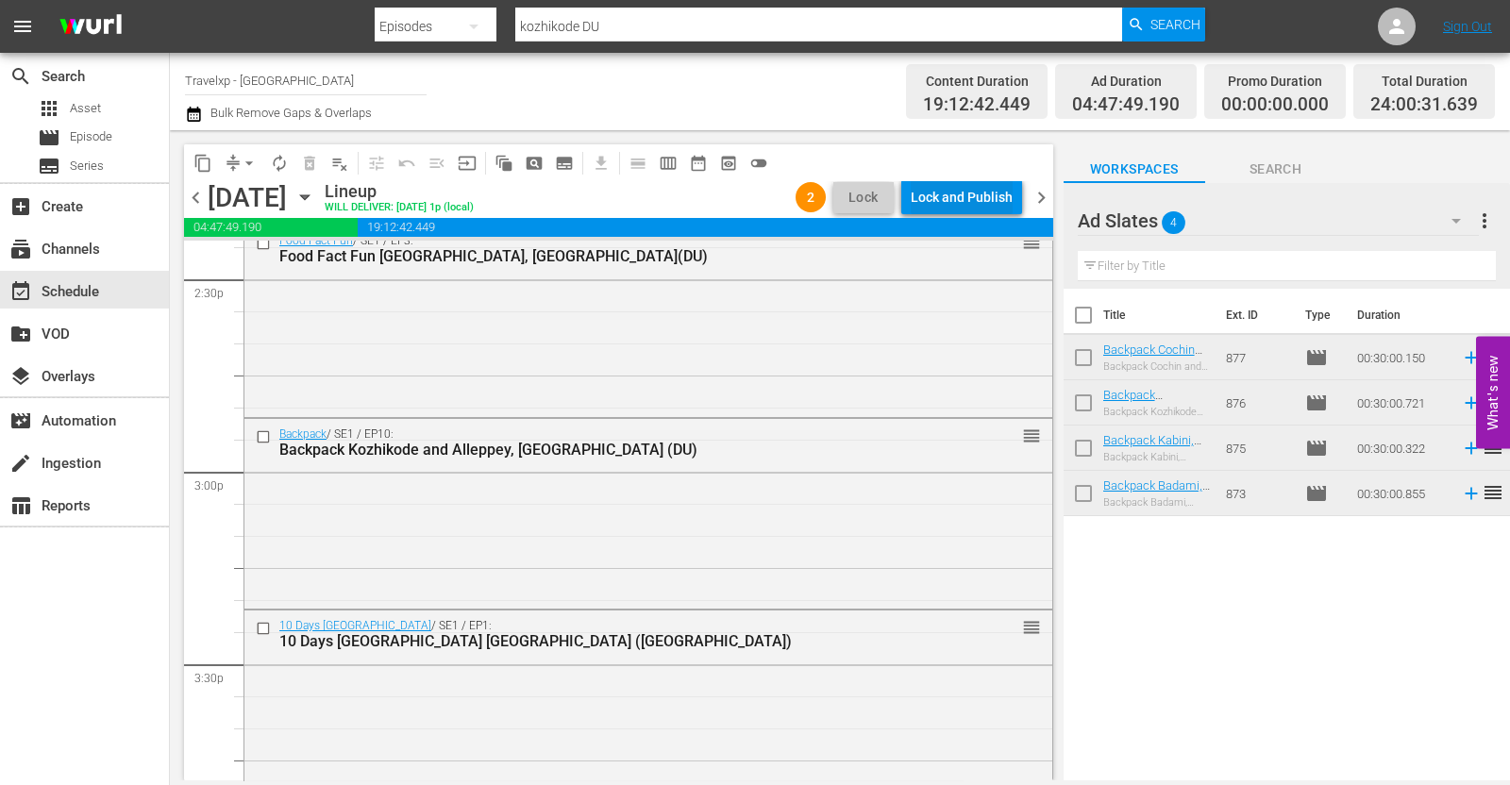
click at [969, 196] on div "Lock and Publish" at bounding box center [962, 197] width 102 height 34
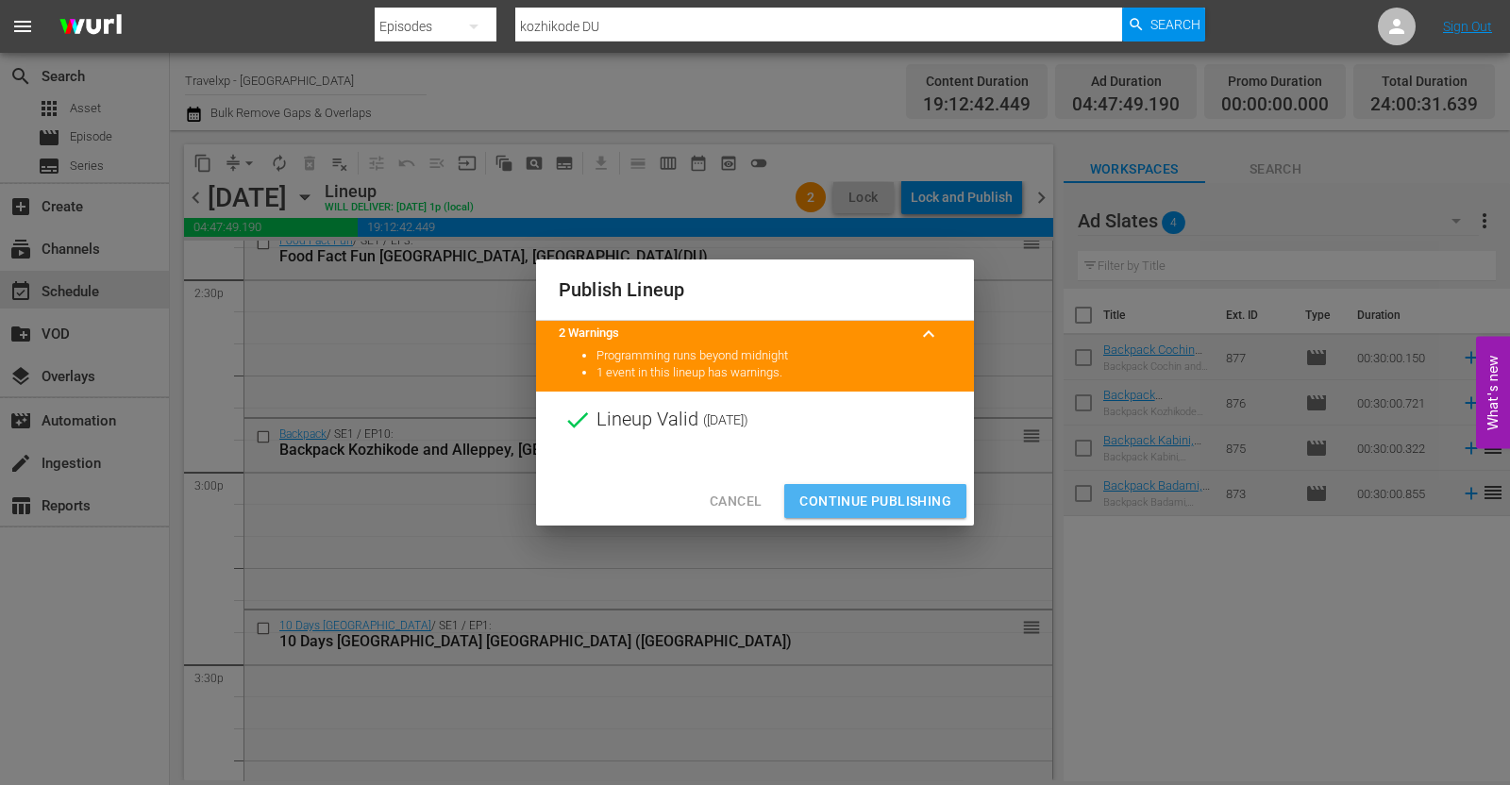
click at [915, 500] on span "Continue Publishing" at bounding box center [876, 502] width 152 height 24
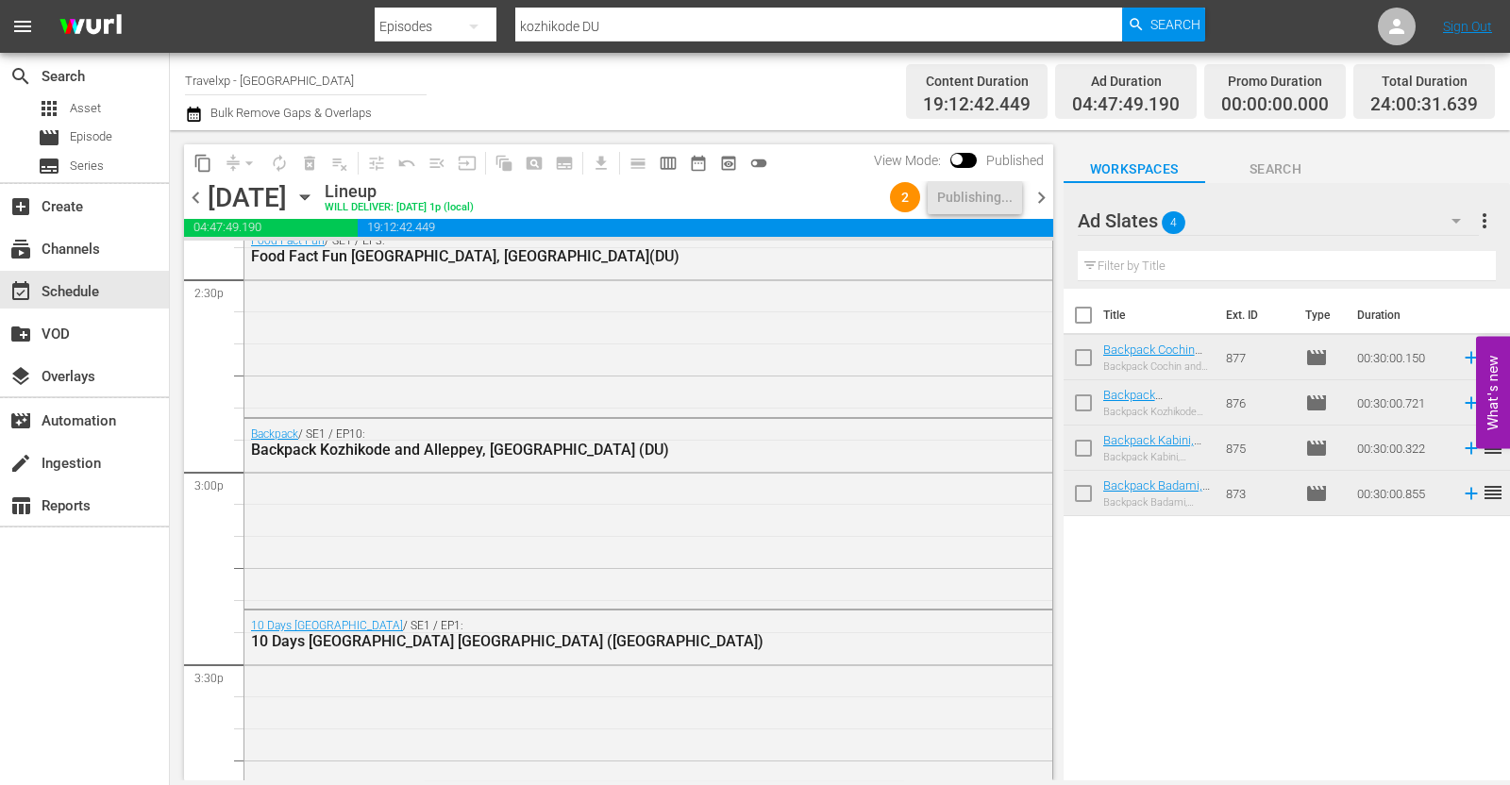
click at [1046, 196] on span "chevron_right" at bounding box center [1042, 198] width 24 height 24
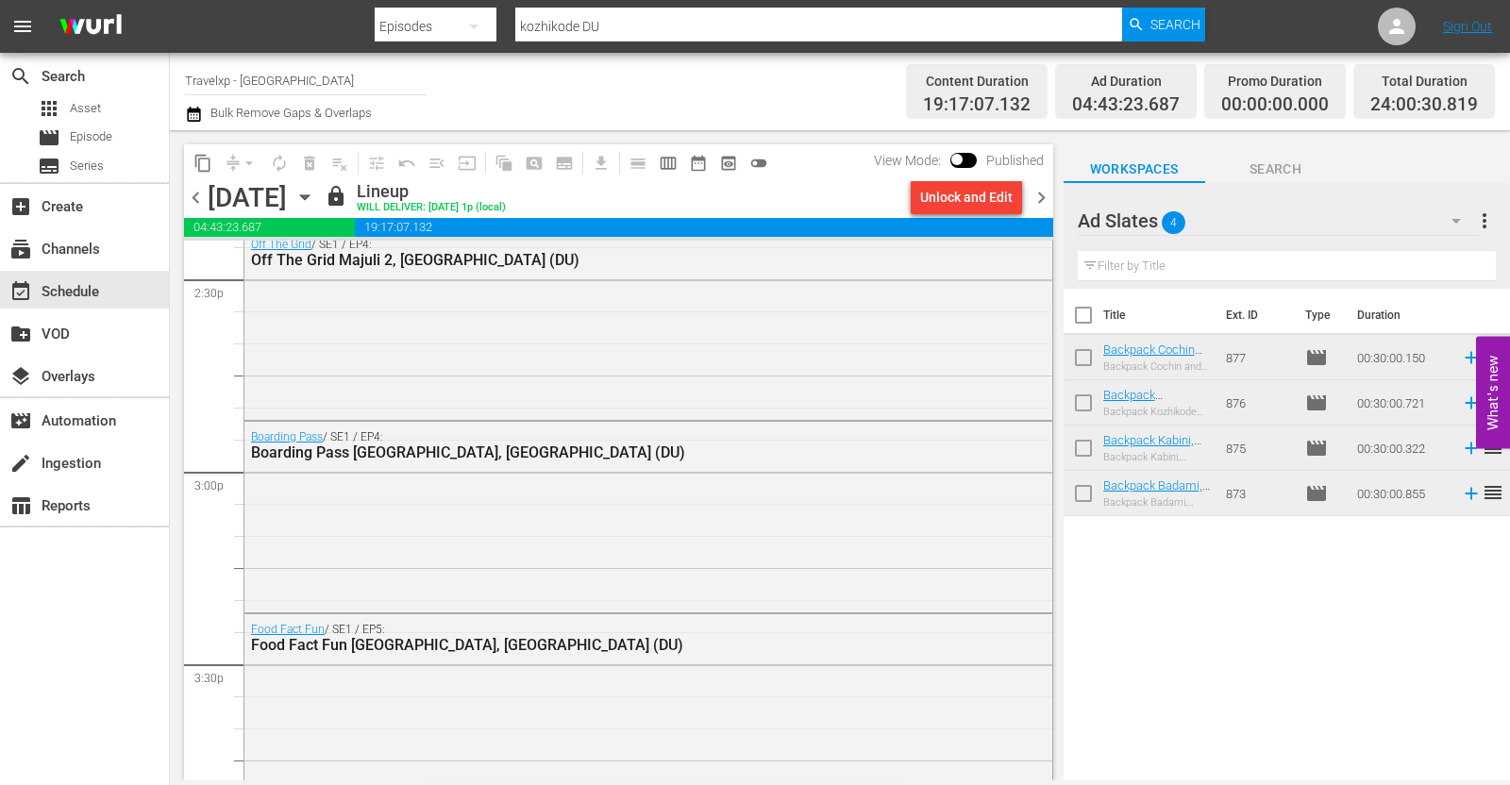
click at [983, 195] on div "Unlock and Edit" at bounding box center [966, 197] width 93 height 34
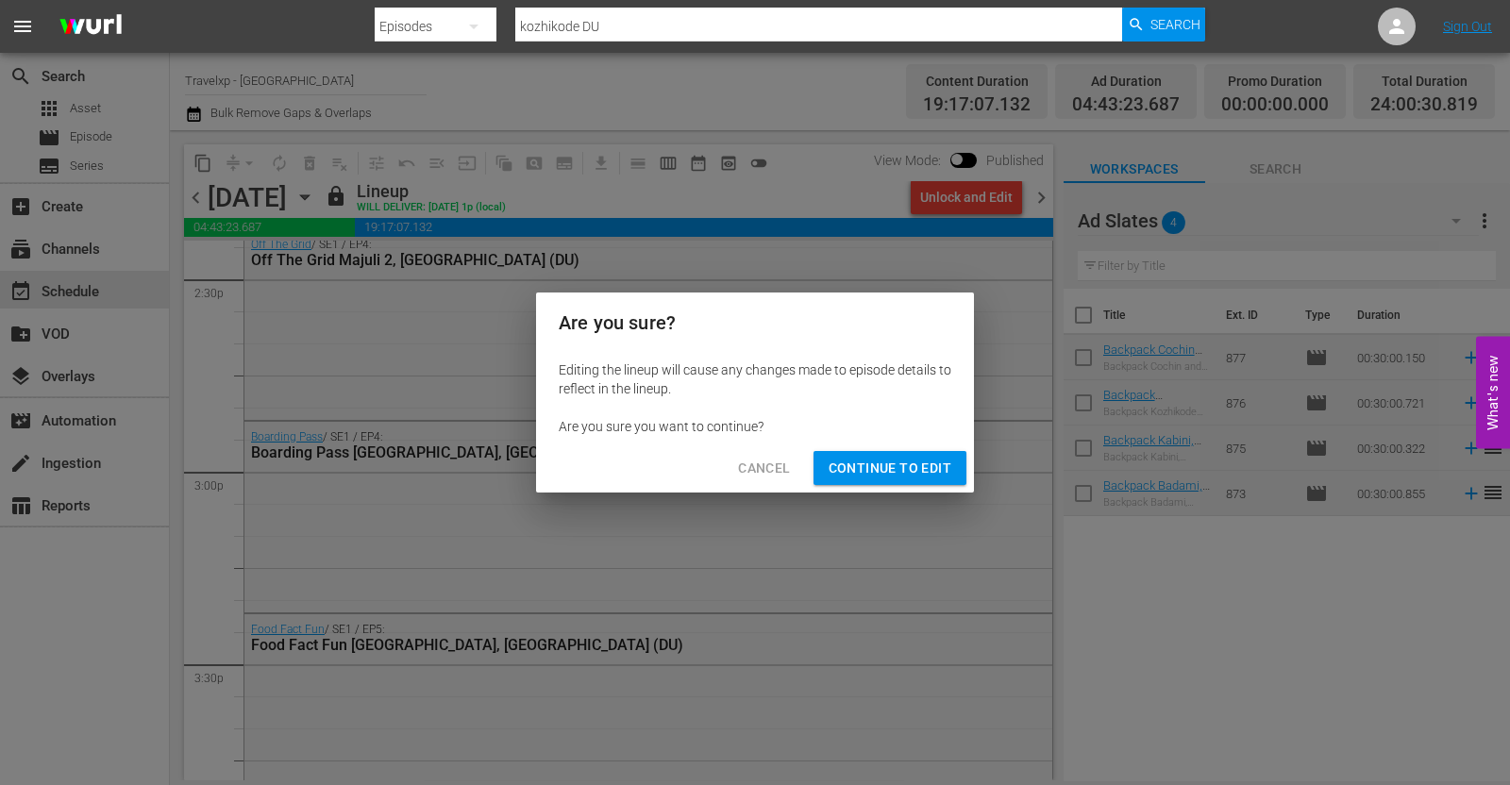
click at [910, 478] on span "Continue to Edit" at bounding box center [890, 469] width 123 height 24
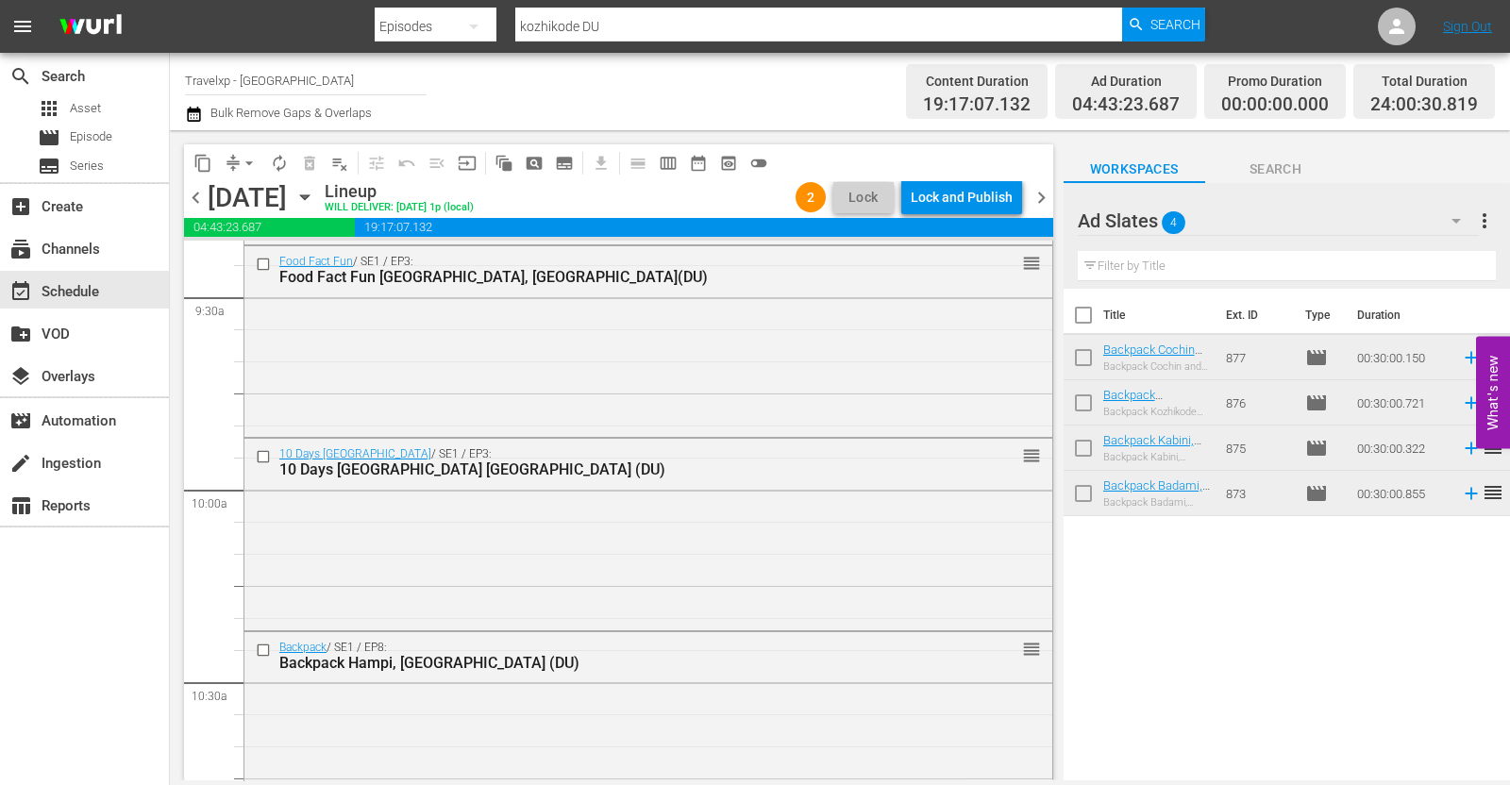
scroll to position [3657, 0]
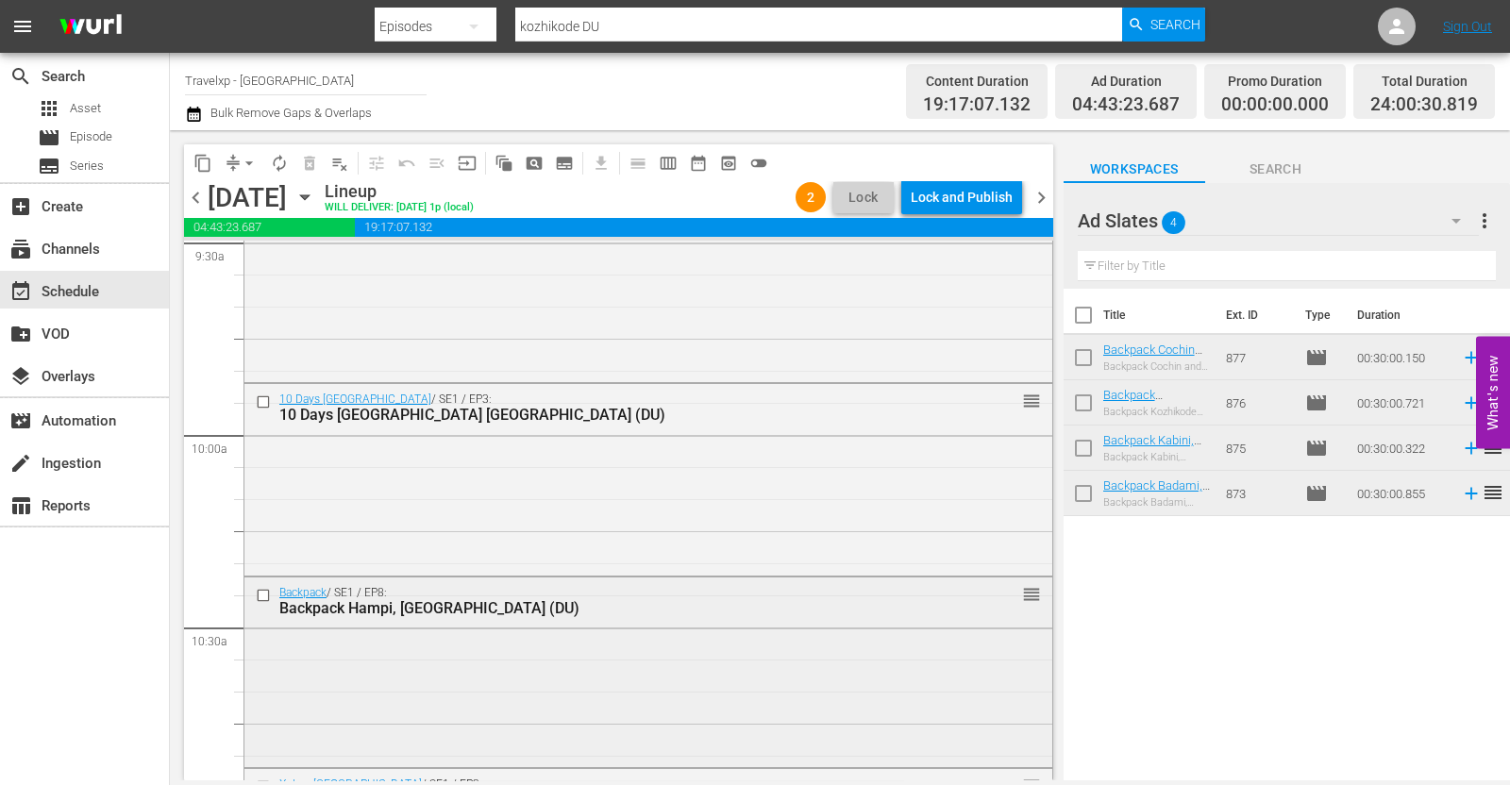
click at [693, 603] on div "Backpack Hampi, [GEOGRAPHIC_DATA] (DU)" at bounding box center [614, 608] width 670 height 18
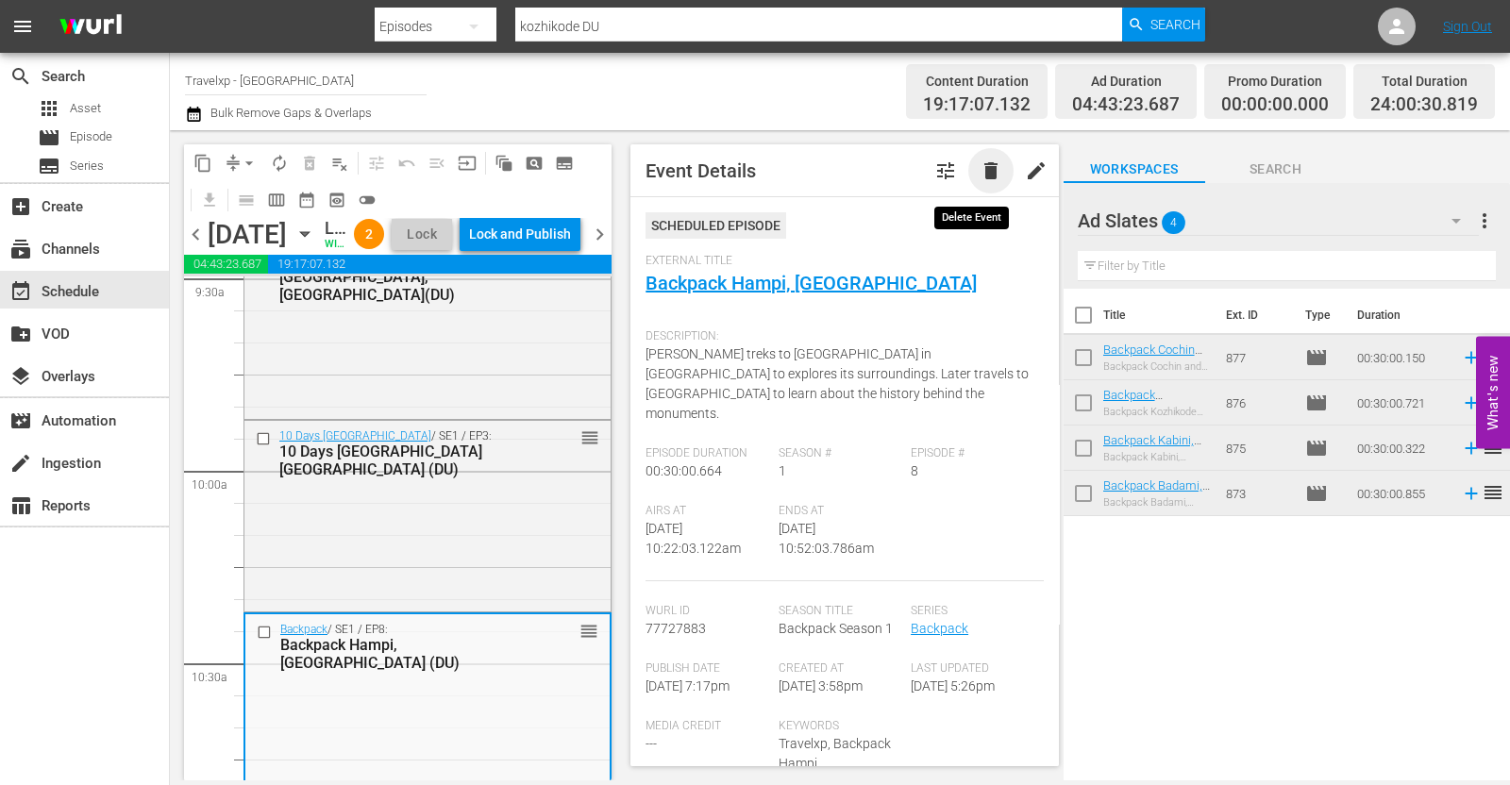
click at [980, 169] on span "delete" at bounding box center [991, 171] width 23 height 23
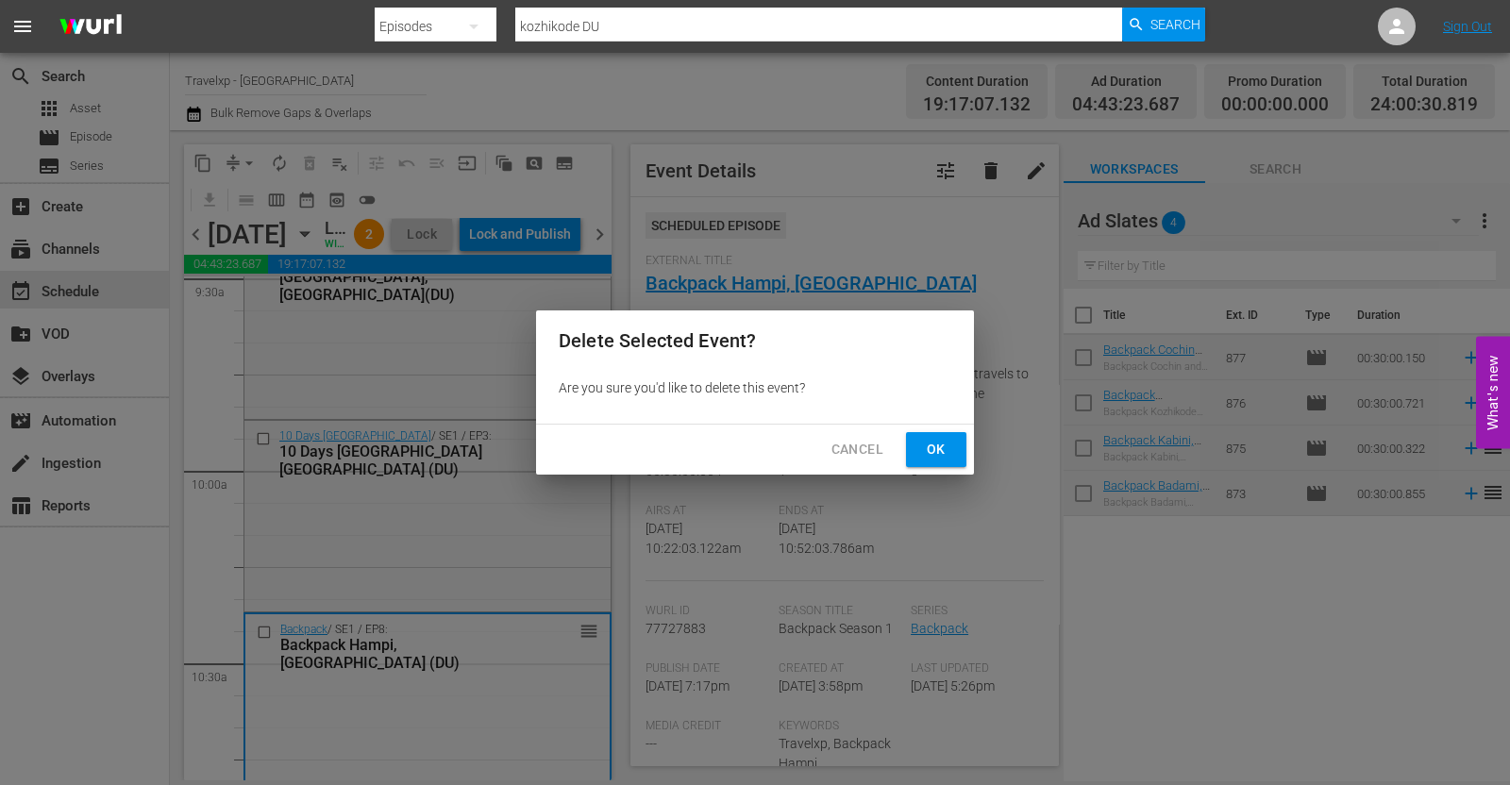
click at [932, 449] on span "Ok" at bounding box center [936, 450] width 30 height 24
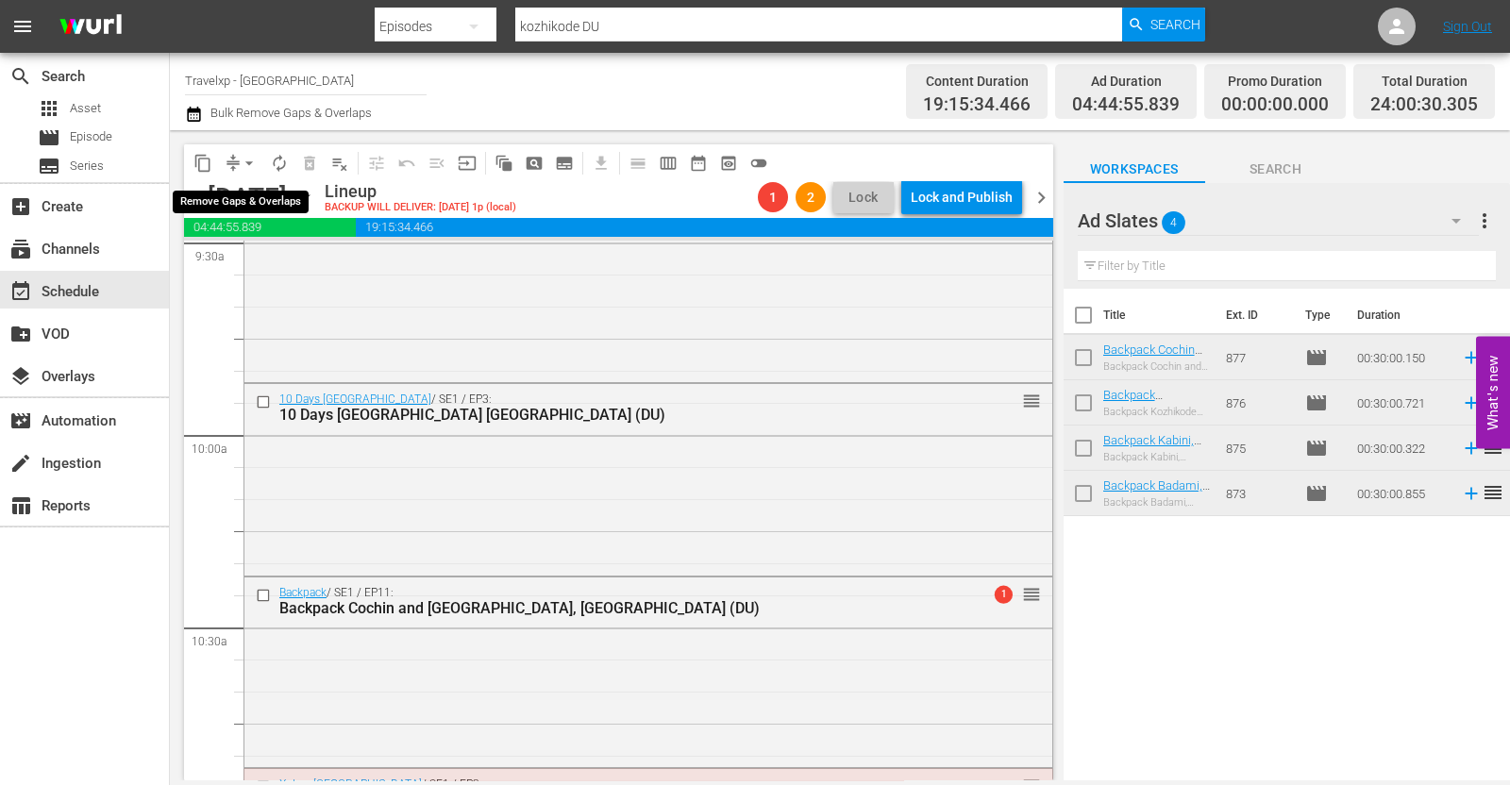
click at [241, 158] on span "arrow_drop_down" at bounding box center [249, 163] width 19 height 19
click at [297, 270] on li "Align to End of Previous Day" at bounding box center [250, 262] width 198 height 31
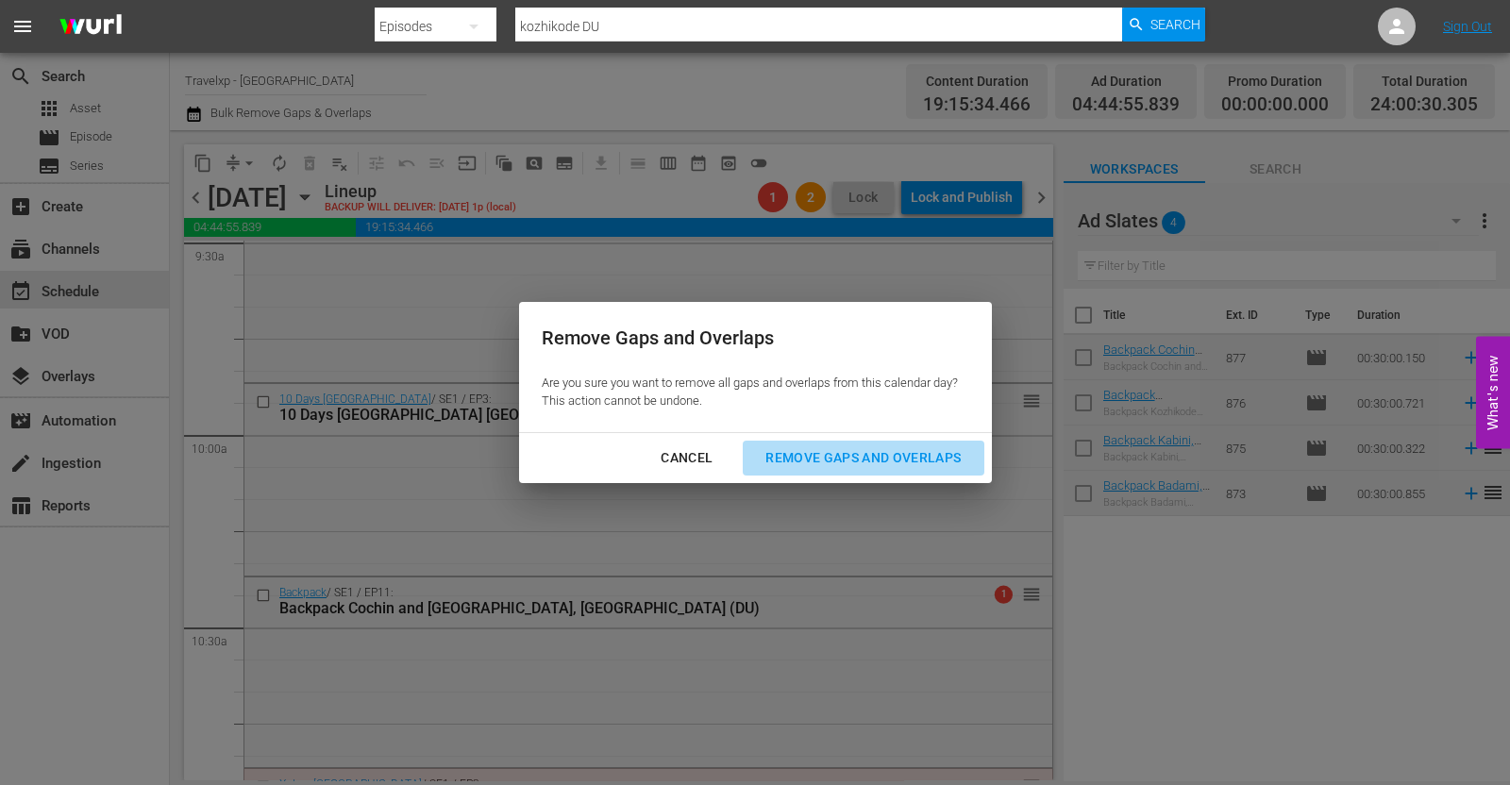
click at [839, 469] on div "Remove Gaps and Overlaps" at bounding box center [863, 458] width 226 height 24
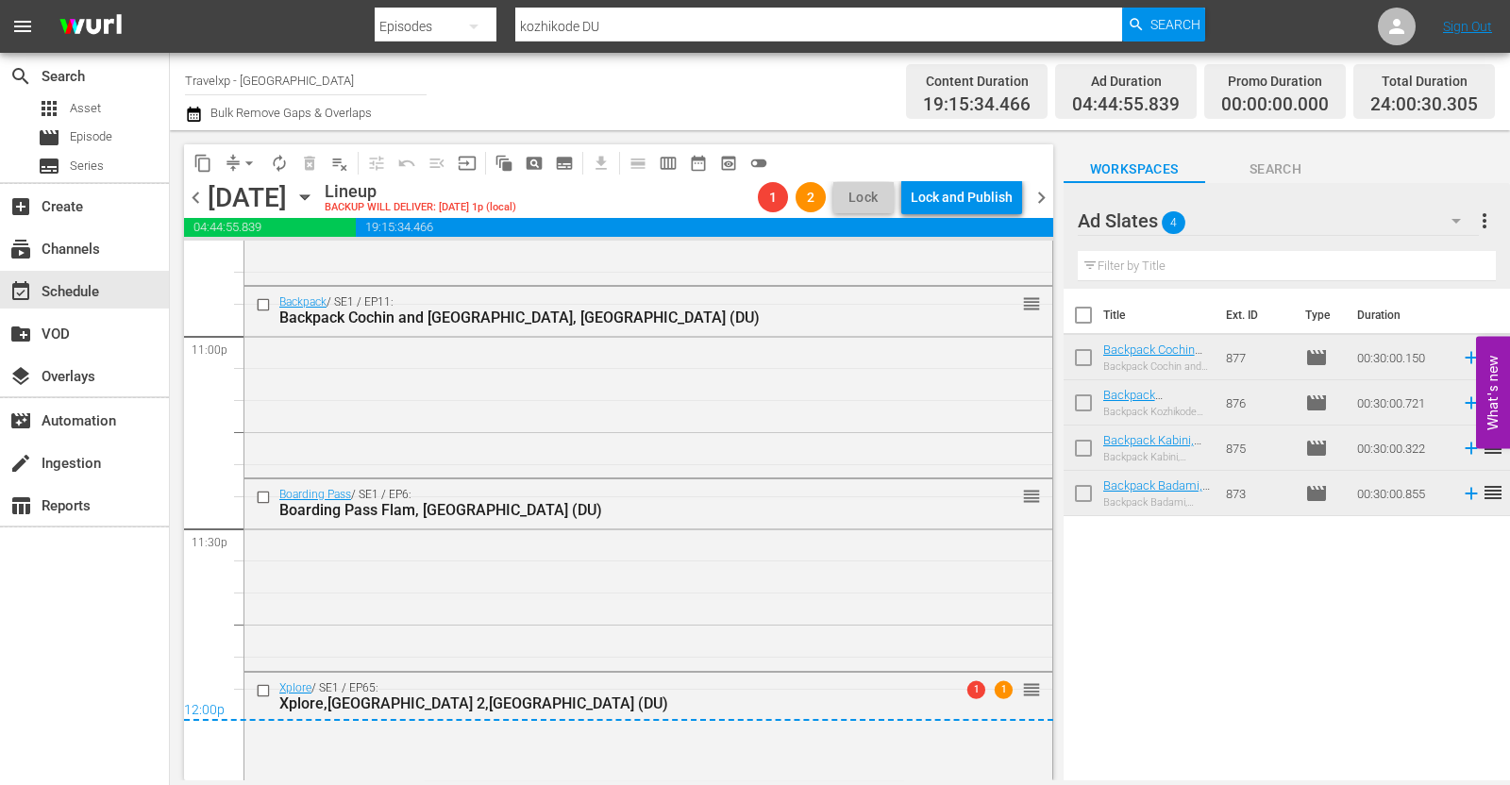
scroll to position [8846, 0]
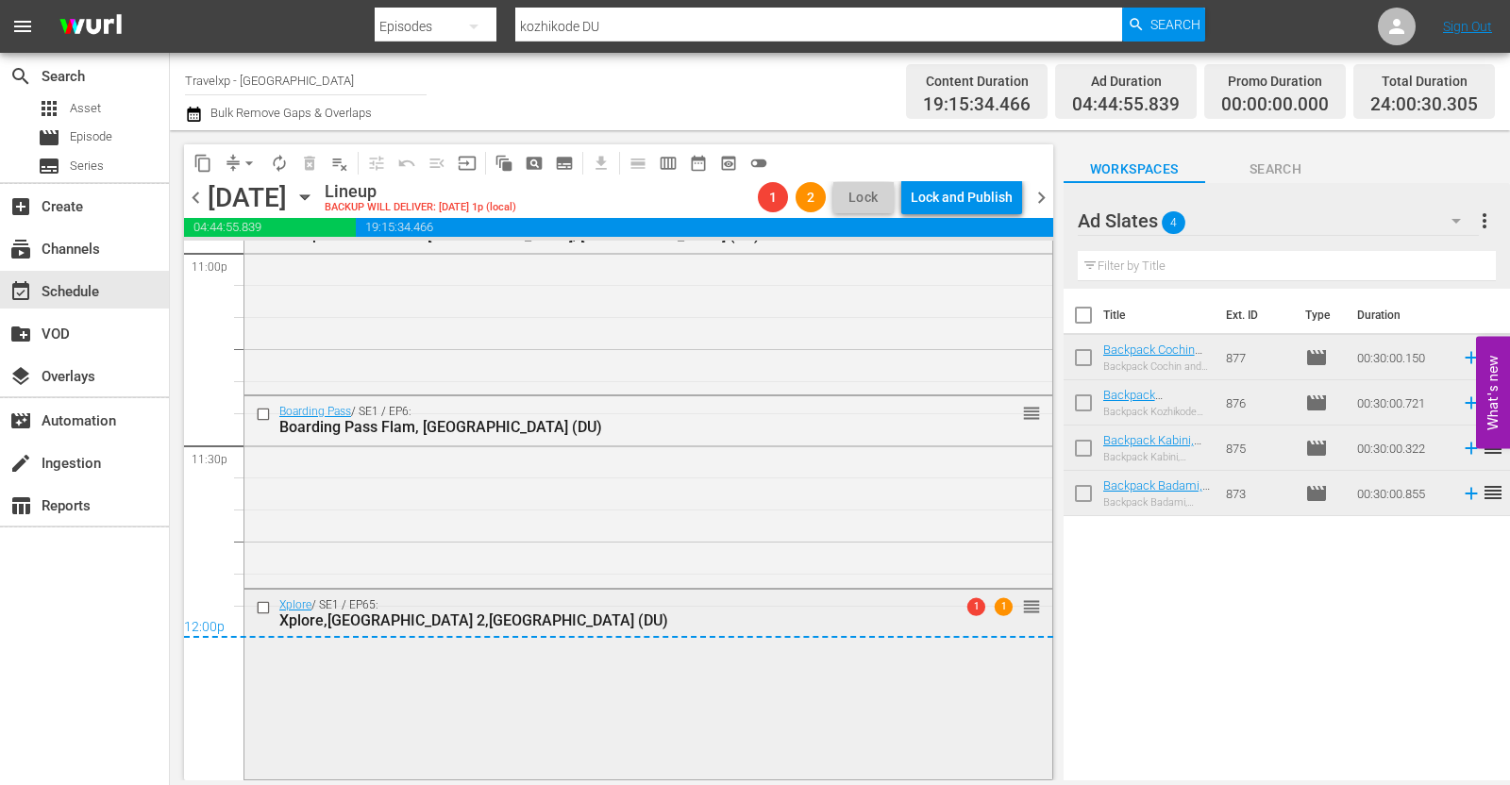
click at [756, 612] on div "Xplore,[GEOGRAPHIC_DATA] 2,[GEOGRAPHIC_DATA] (DU)" at bounding box center [614, 621] width 670 height 18
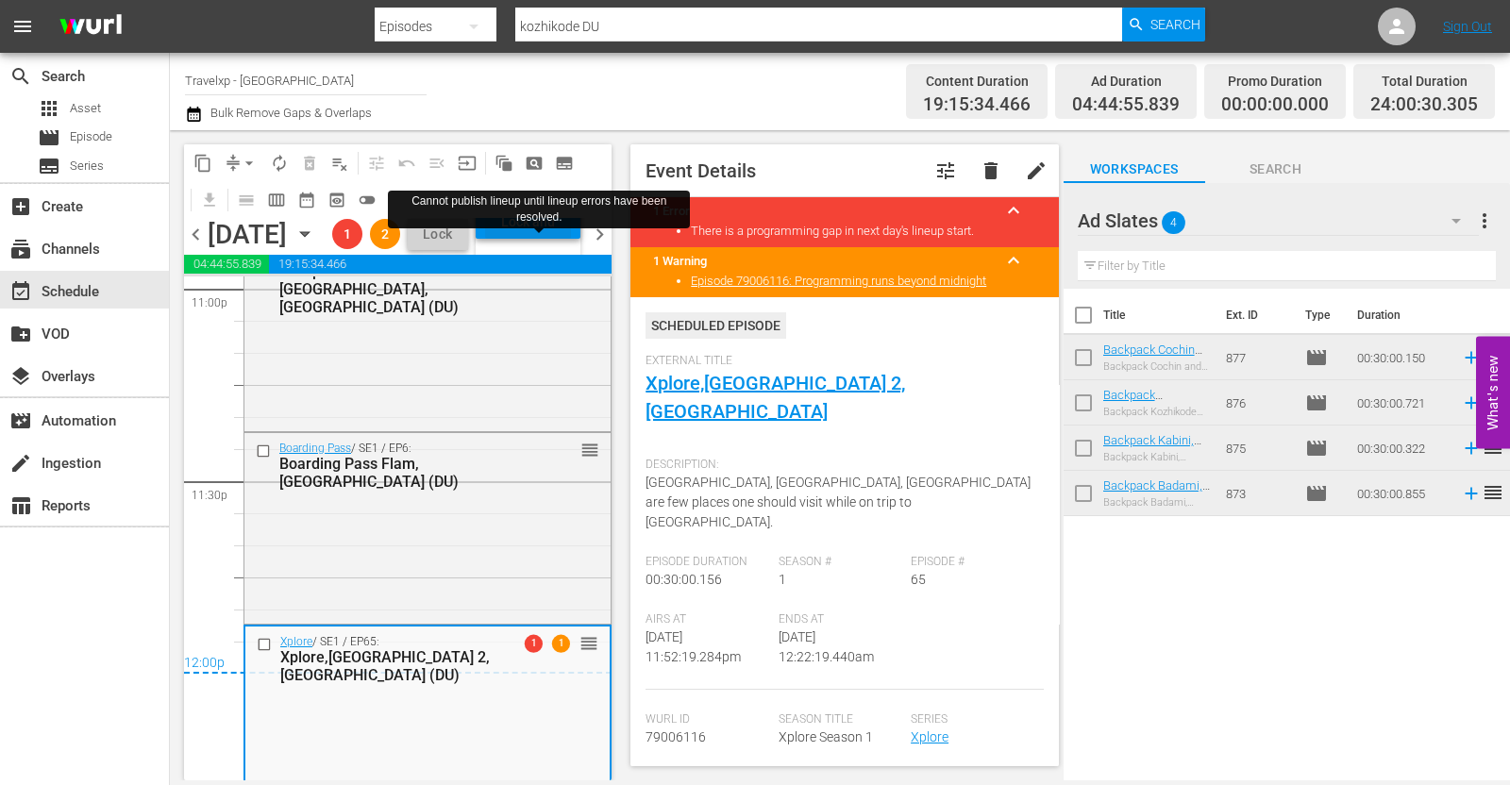
click at [547, 239] on div "Lock and Publish" at bounding box center [528, 222] width 86 height 34
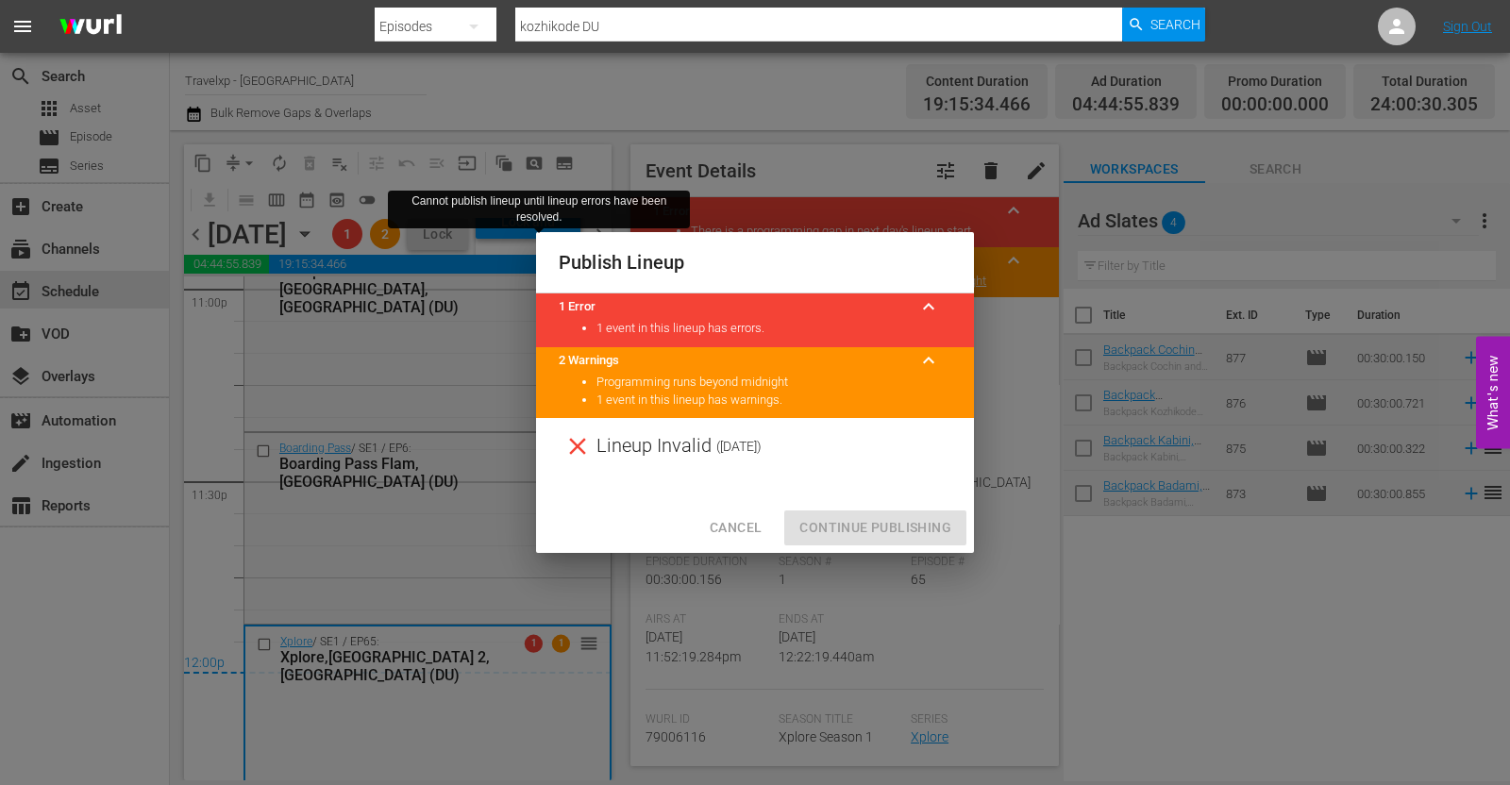
click at [754, 525] on span "Cancel" at bounding box center [736, 528] width 52 height 24
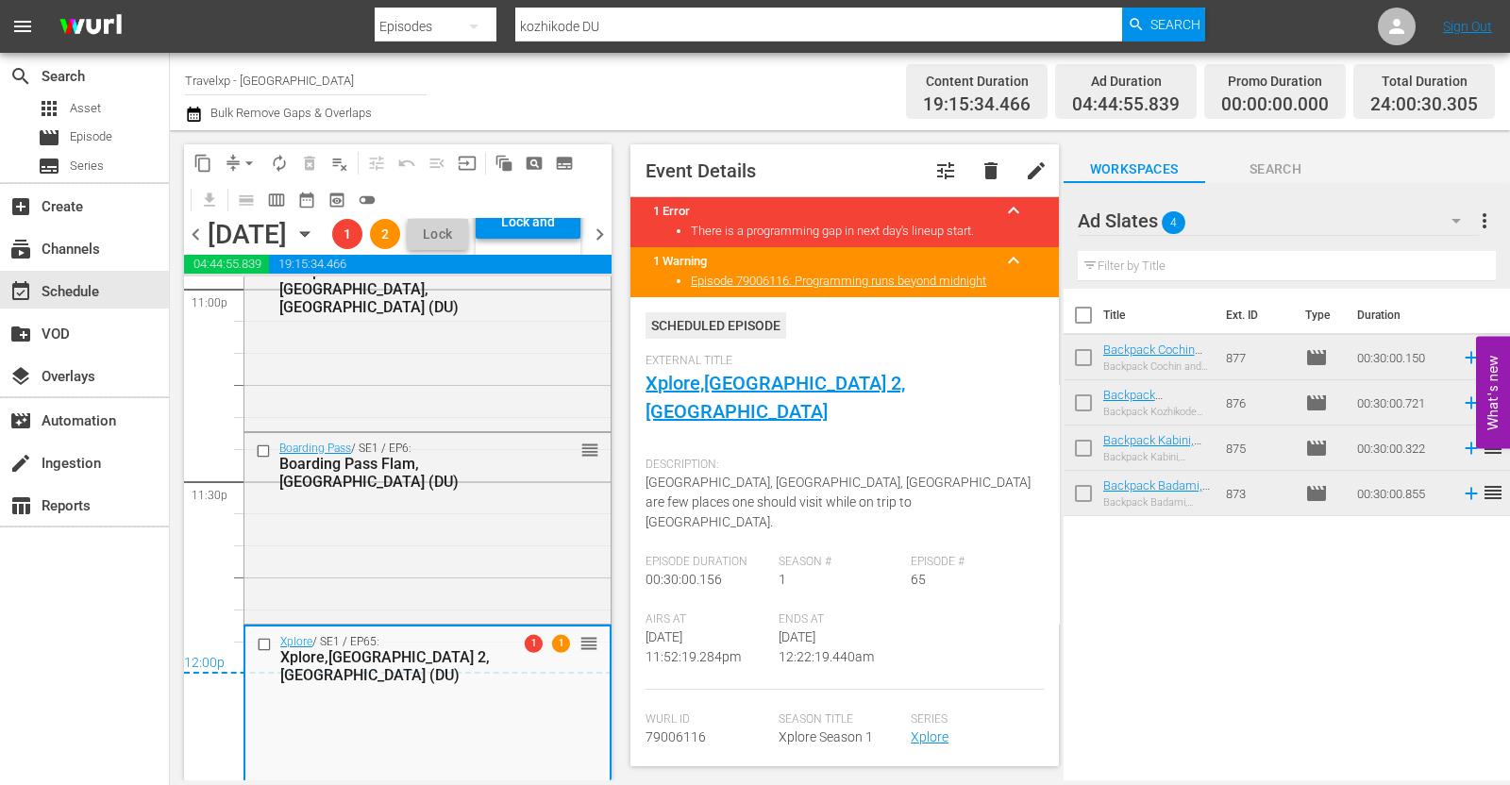
click at [605, 246] on span "chevron_right" at bounding box center [600, 235] width 24 height 24
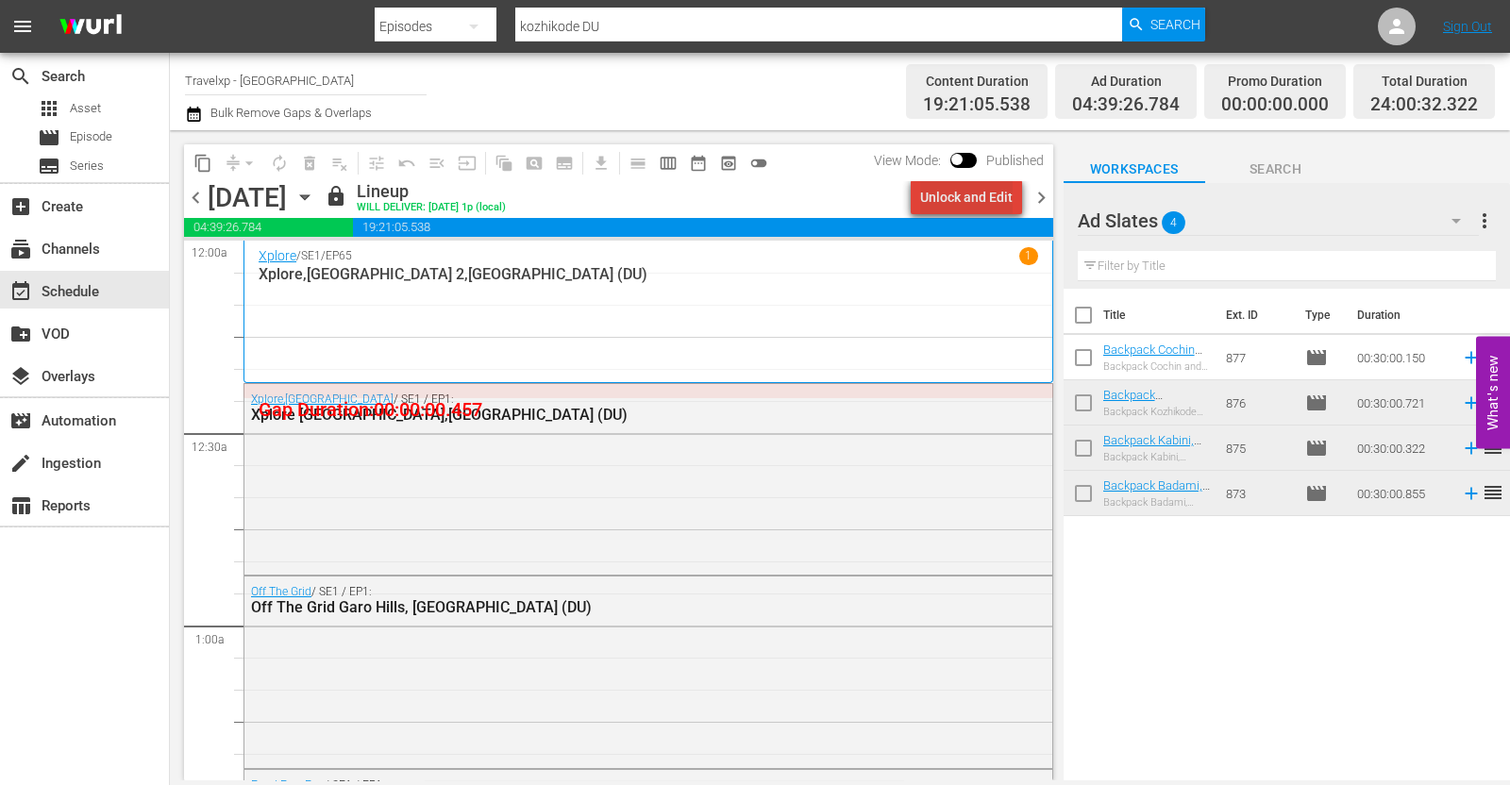
click at [987, 195] on div "Unlock and Edit" at bounding box center [966, 197] width 93 height 34
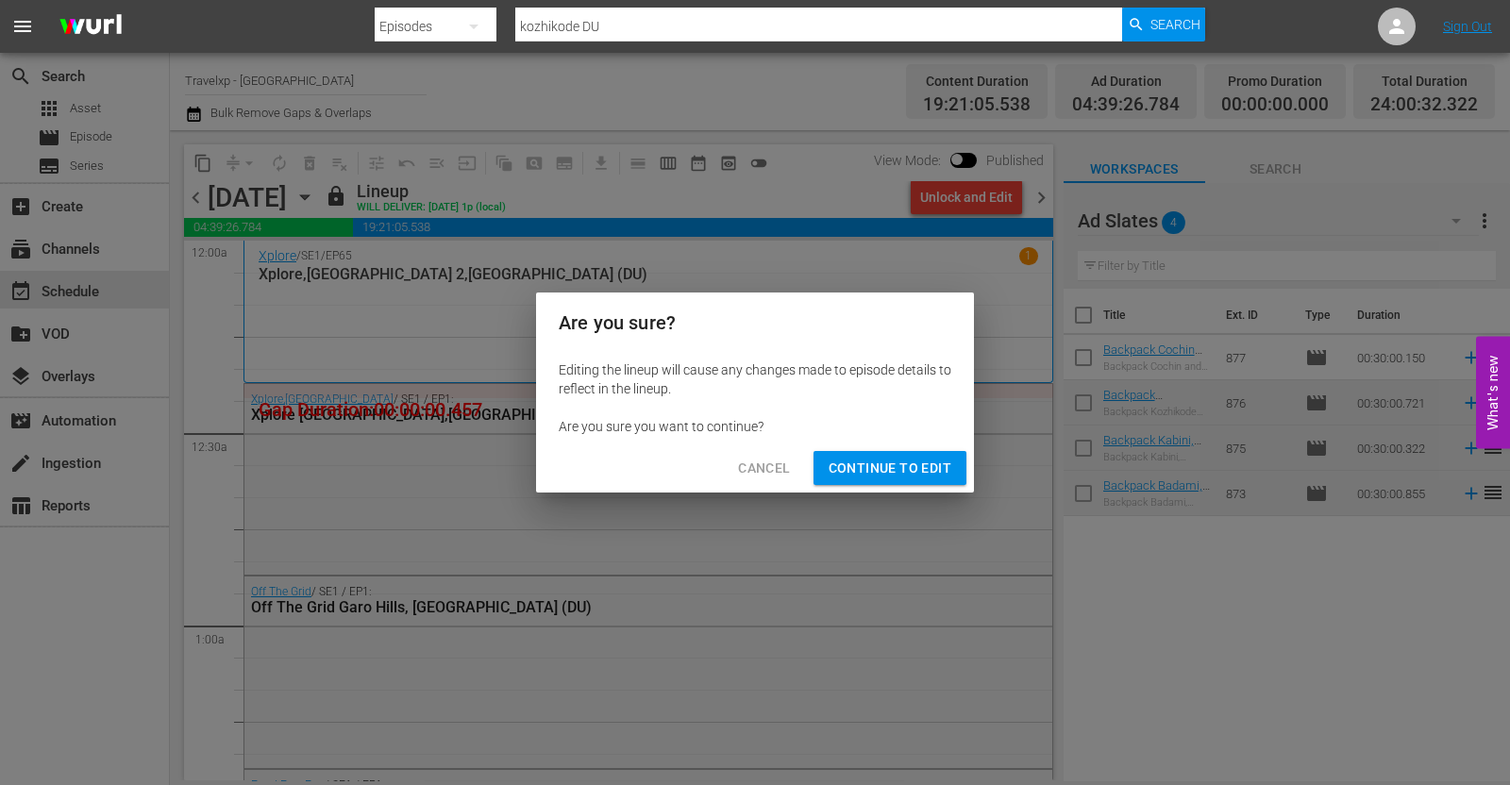
click at [908, 471] on span "Continue to Edit" at bounding box center [890, 469] width 123 height 24
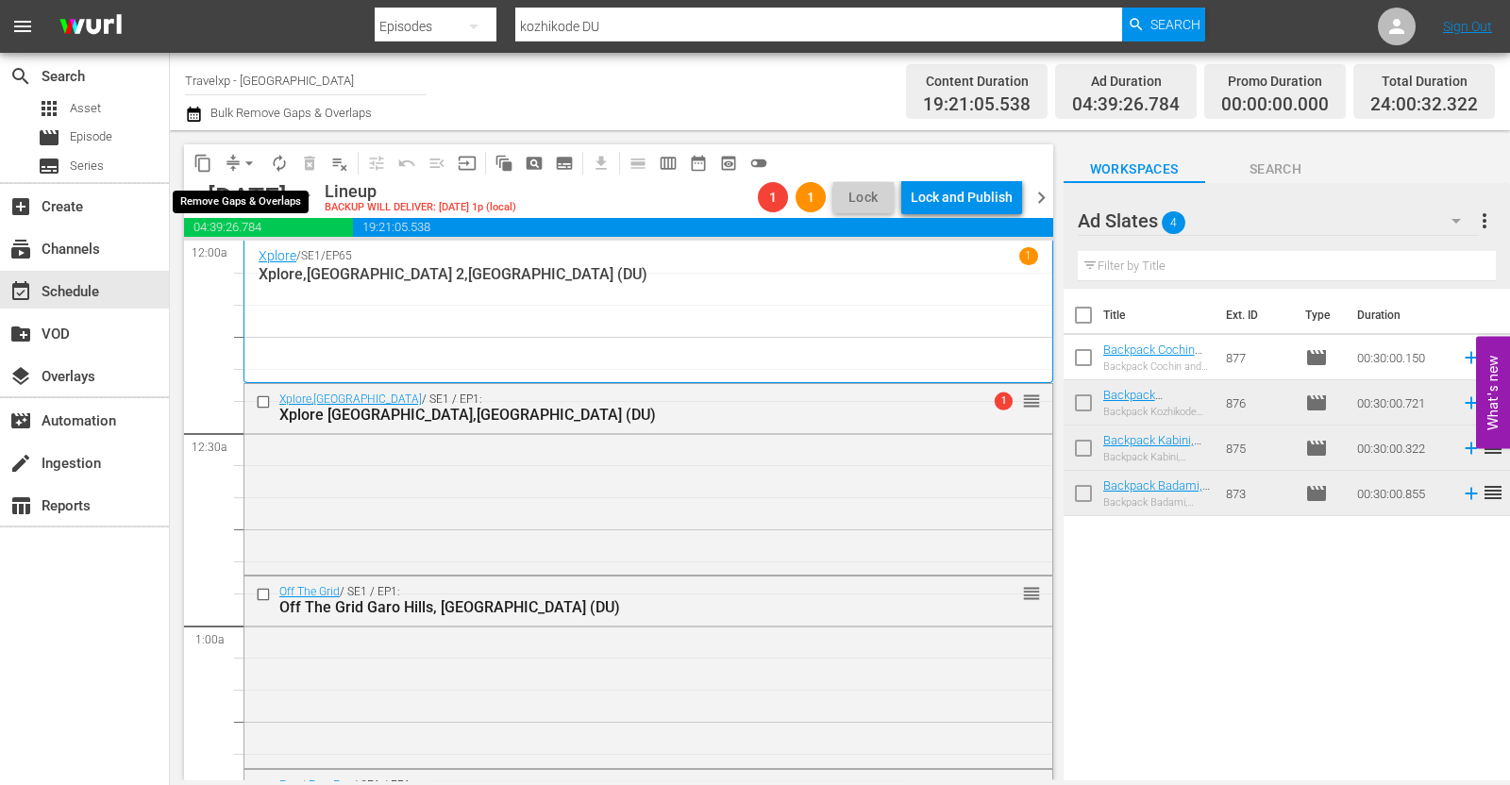
click at [240, 156] on span "arrow_drop_down" at bounding box center [249, 163] width 19 height 19
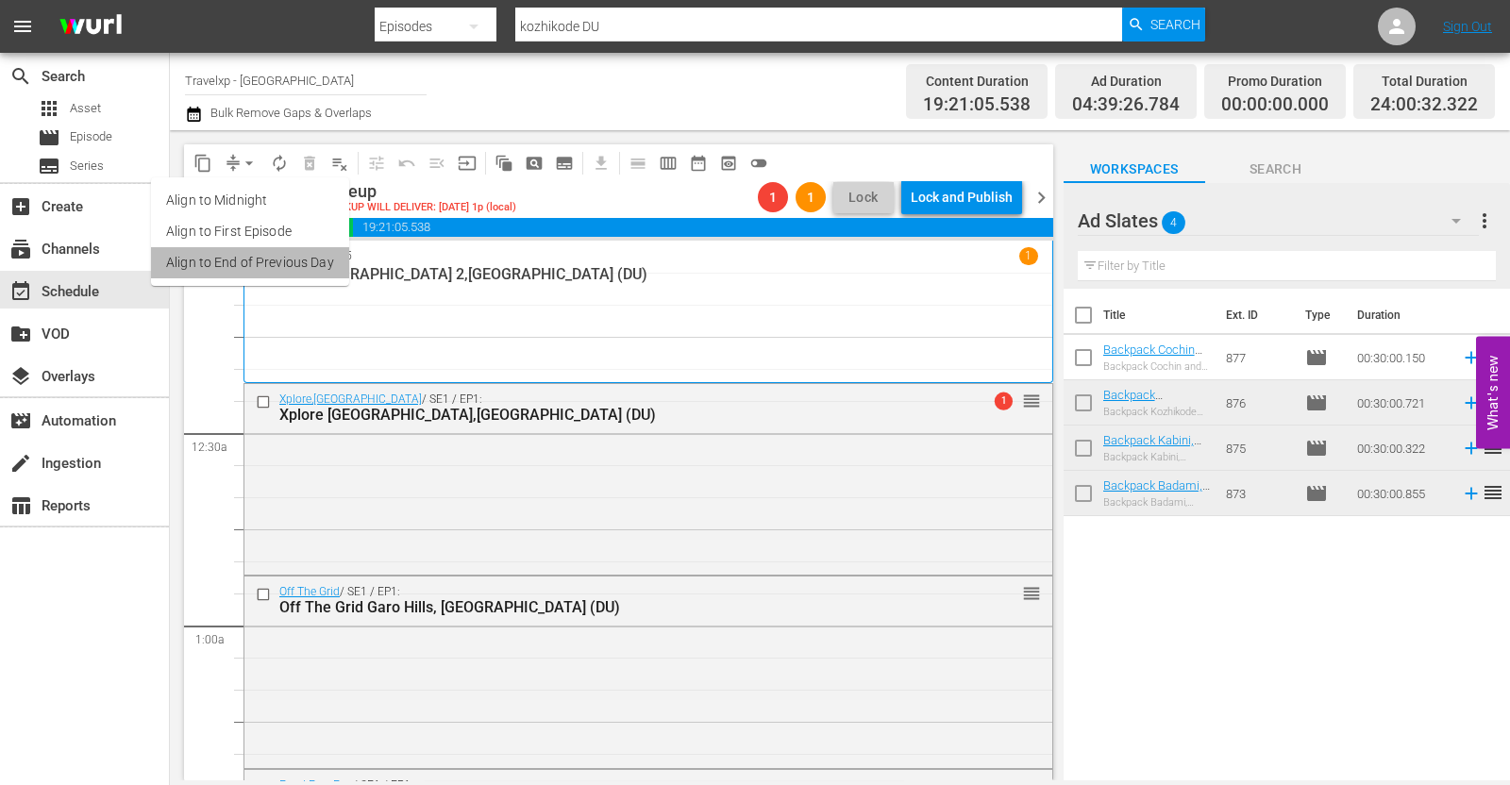
click at [294, 257] on li "Align to End of Previous Day" at bounding box center [250, 262] width 198 height 31
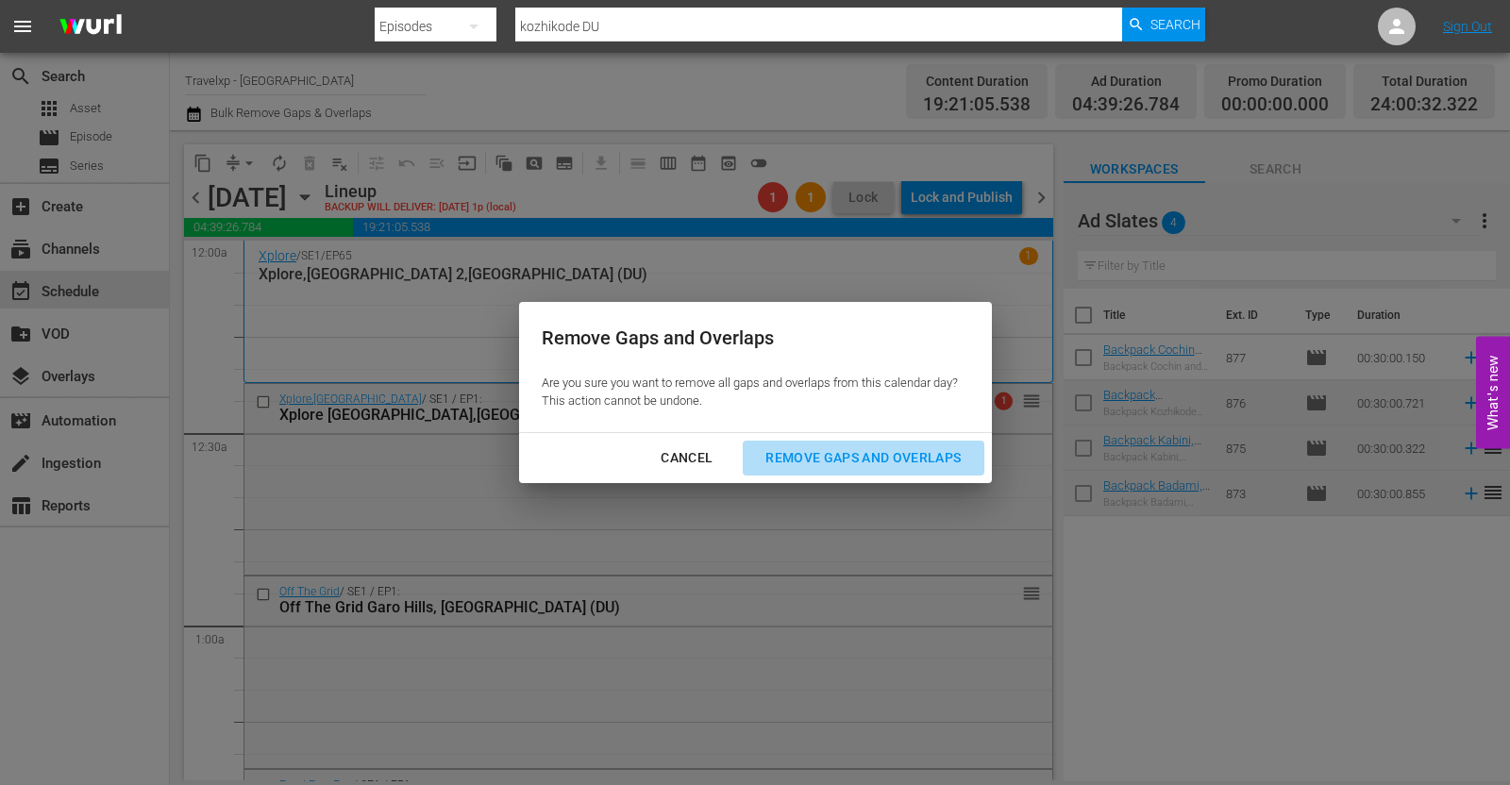
click at [906, 451] on div "Remove Gaps and Overlaps" at bounding box center [863, 458] width 226 height 24
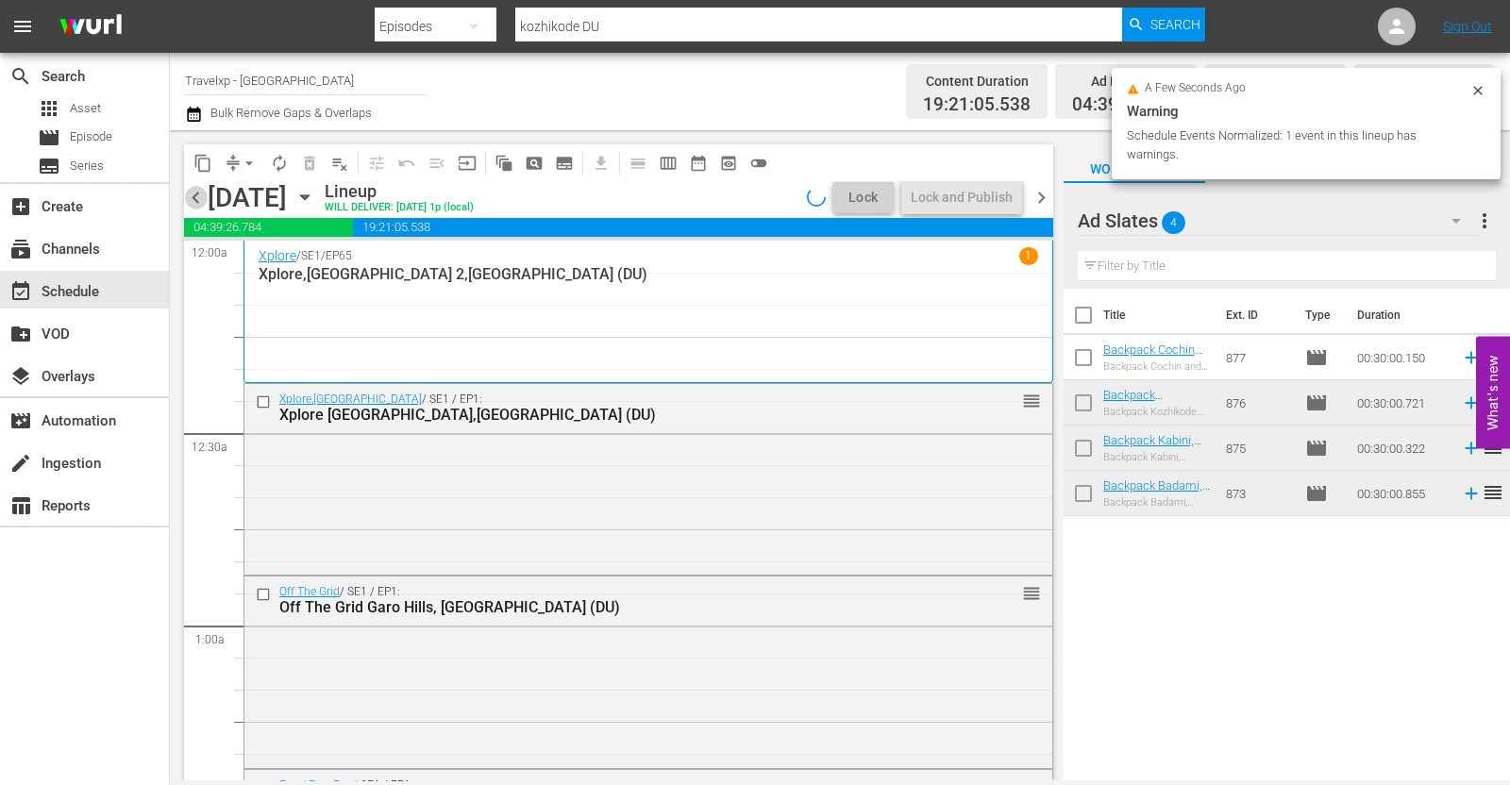
click at [198, 197] on span "chevron_left" at bounding box center [196, 198] width 24 height 24
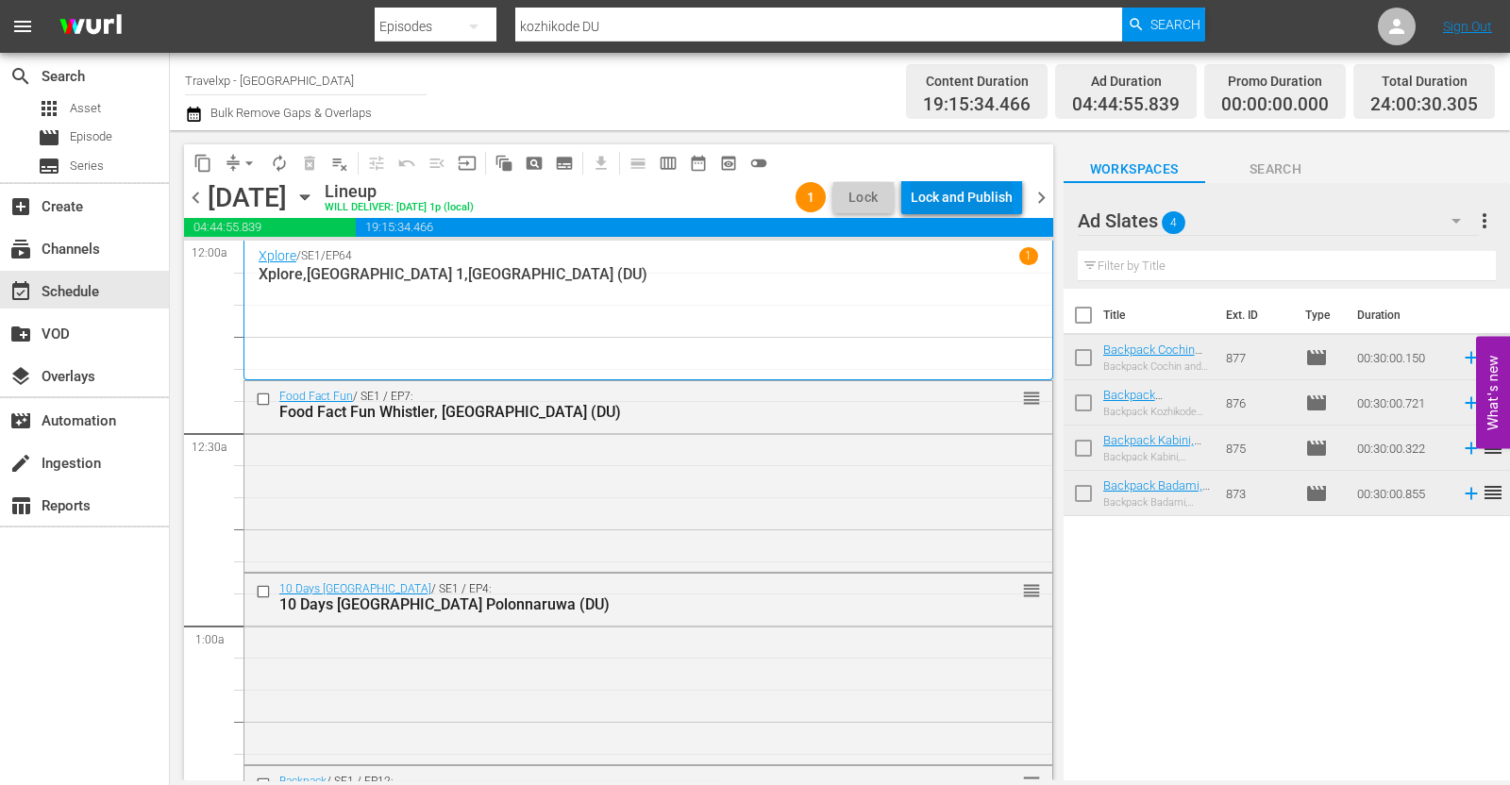
click at [980, 200] on div "Lock and Publish" at bounding box center [962, 197] width 102 height 34
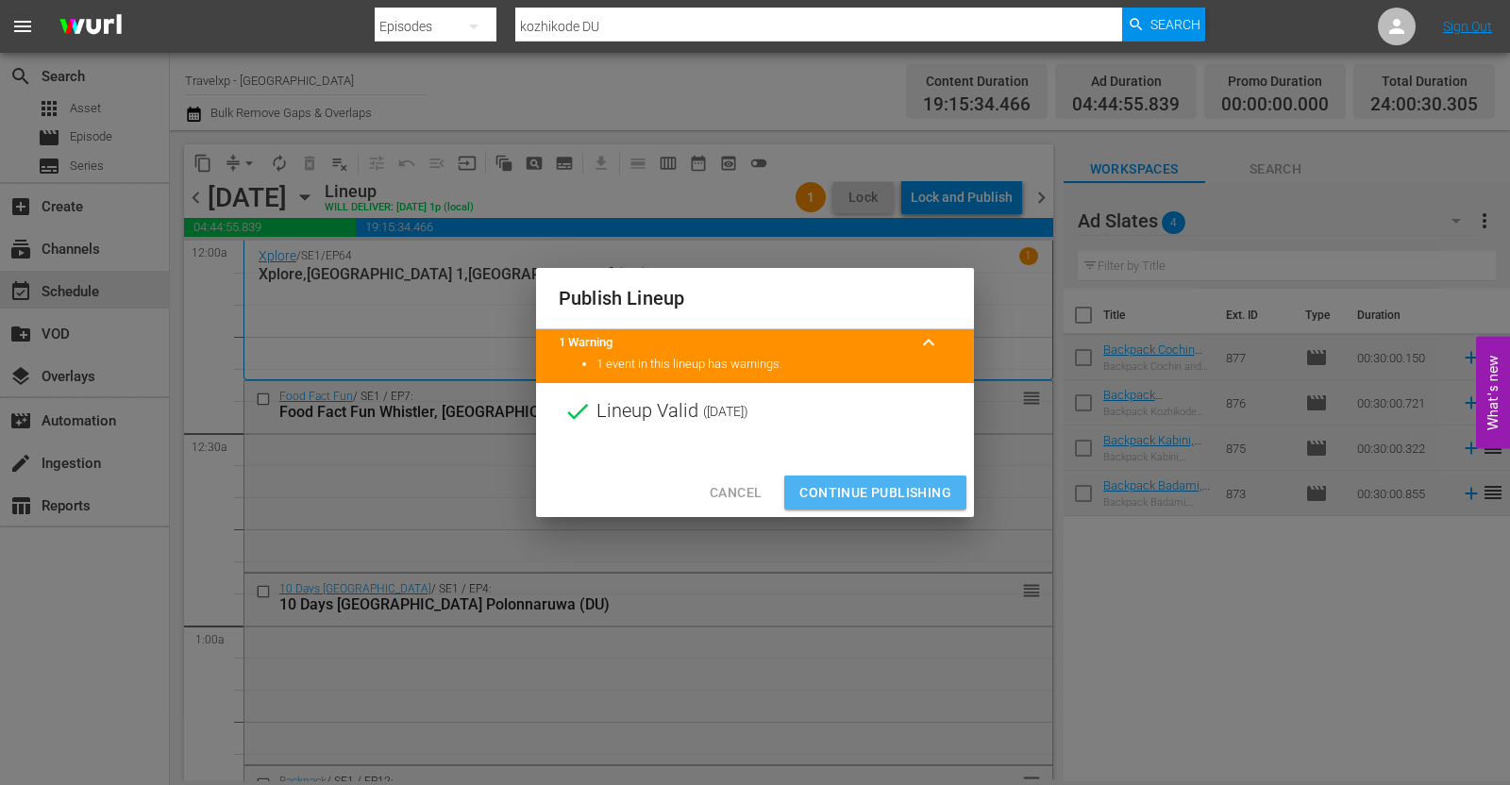
click at [926, 482] on span "Continue Publishing" at bounding box center [876, 493] width 152 height 24
